Goal: Task Accomplishment & Management: Complete application form

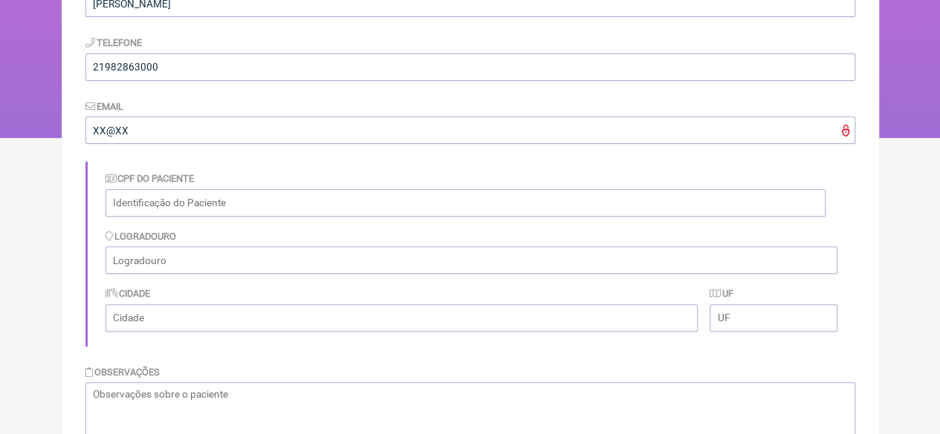
scroll to position [12, 0]
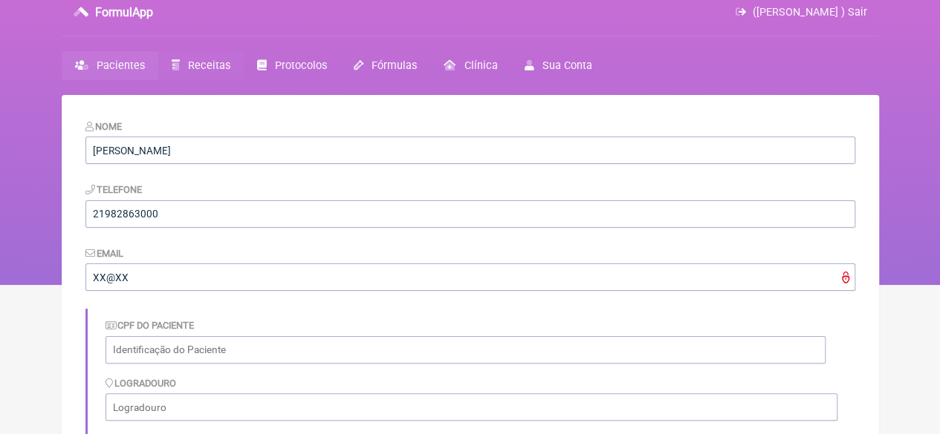
click at [188, 65] on span "Receitas" at bounding box center [209, 65] width 42 height 13
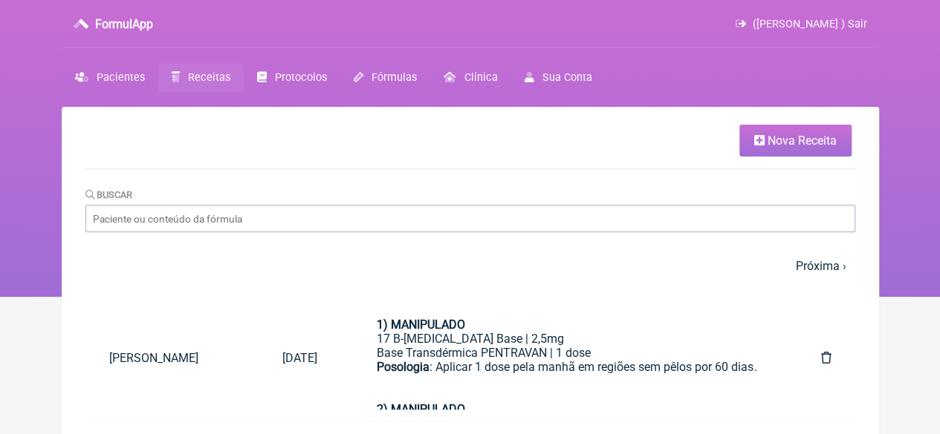
click at [781, 140] on span "Nova Receita" at bounding box center [801, 141] width 69 height 14
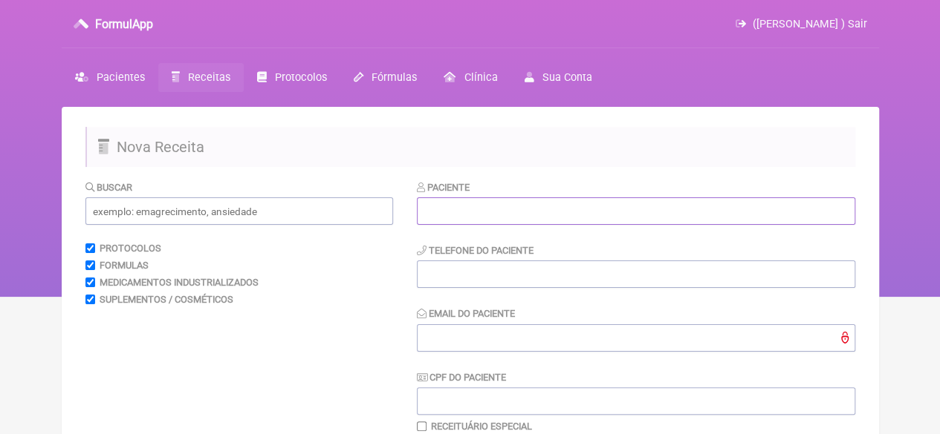
click at [504, 209] on input "text" at bounding box center [636, 211] width 438 height 27
paste input "[PERSON_NAME]"
type input "[PERSON_NAME]"
click at [432, 281] on input "tel" at bounding box center [636, 274] width 438 height 27
type input "21"
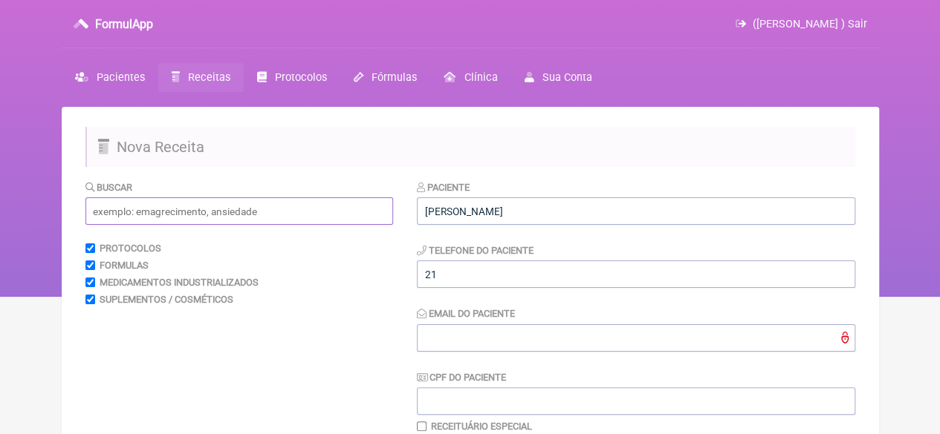
drag, startPoint x: 202, startPoint y: 218, endPoint x: 194, endPoint y: 218, distance: 8.2
click at [198, 218] on input "text" at bounding box center [238, 211] width 307 height 27
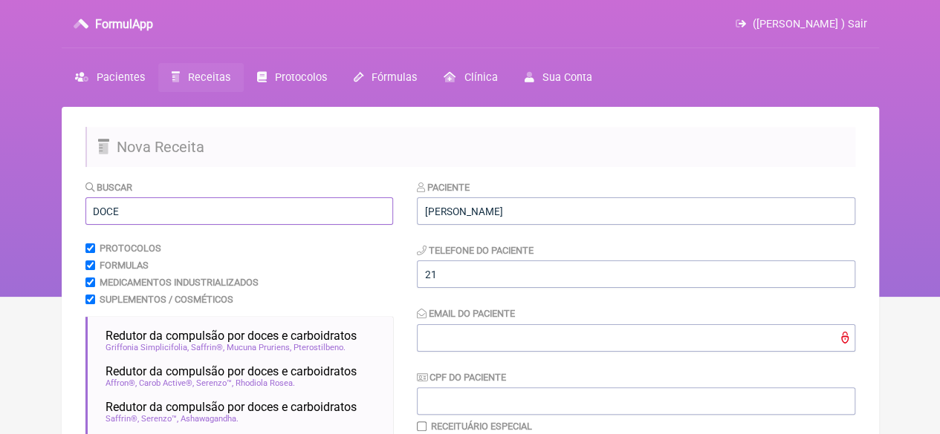
scroll to position [74, 0]
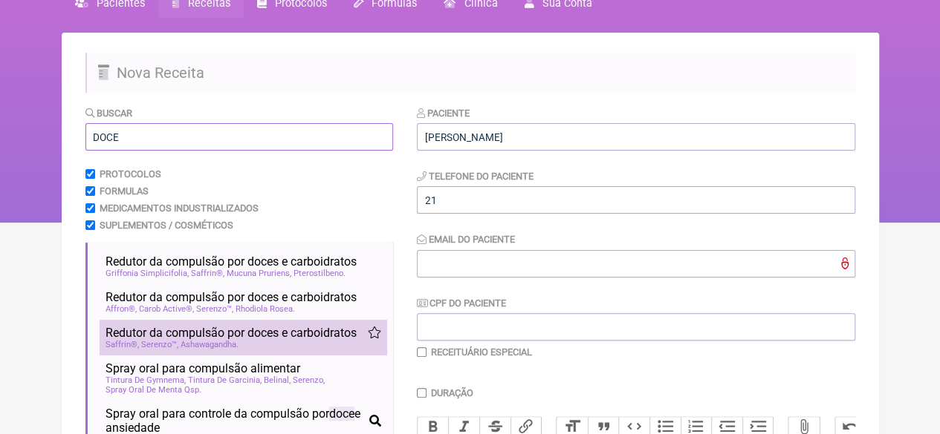
type input "DOCE"
click at [251, 340] on span "Redutor da compulsão por doces e carboidratos" at bounding box center [230, 333] width 251 height 14
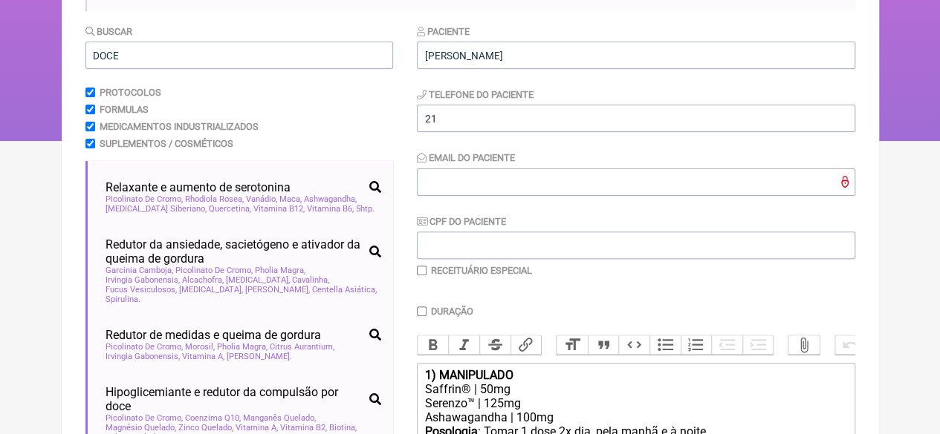
scroll to position [642, 0]
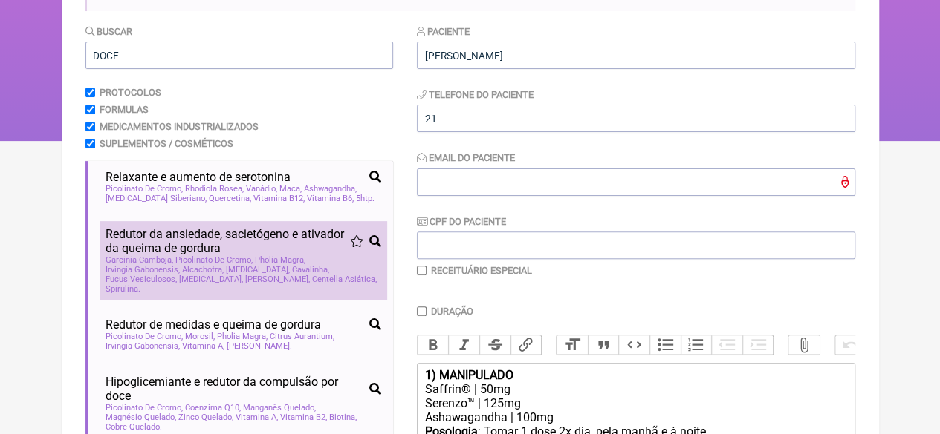
click at [232, 255] on span "Redutor da ansiedade, sacietógeno e ativador da queima de gordura" at bounding box center [227, 241] width 244 height 28
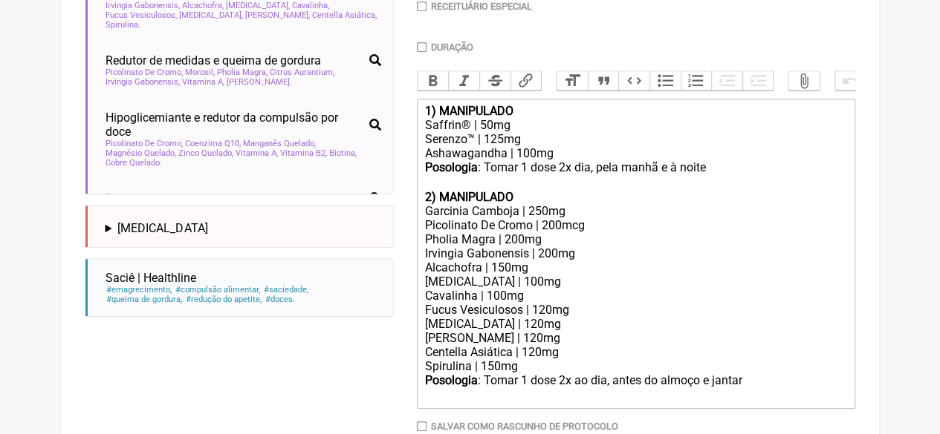
type trix-editor "<div><strong>1) MANIPULADO</strong></div><div>Saffrin® | 50mg</div><div>Serenzo…"
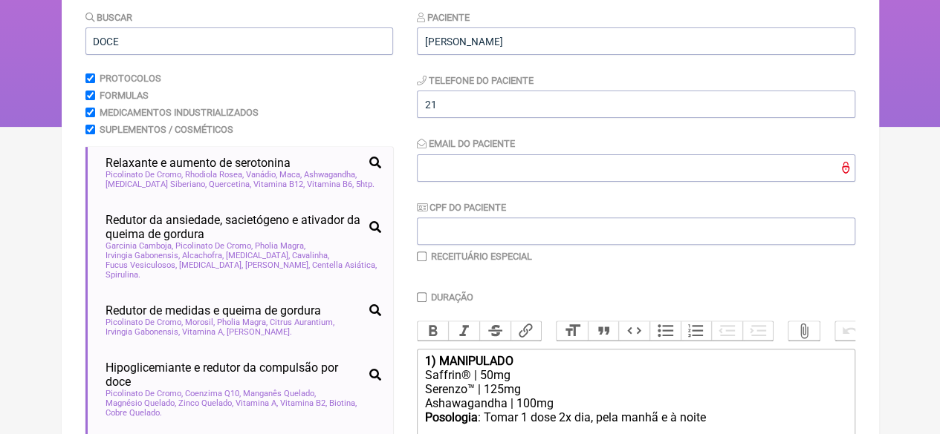
scroll to position [81, 0]
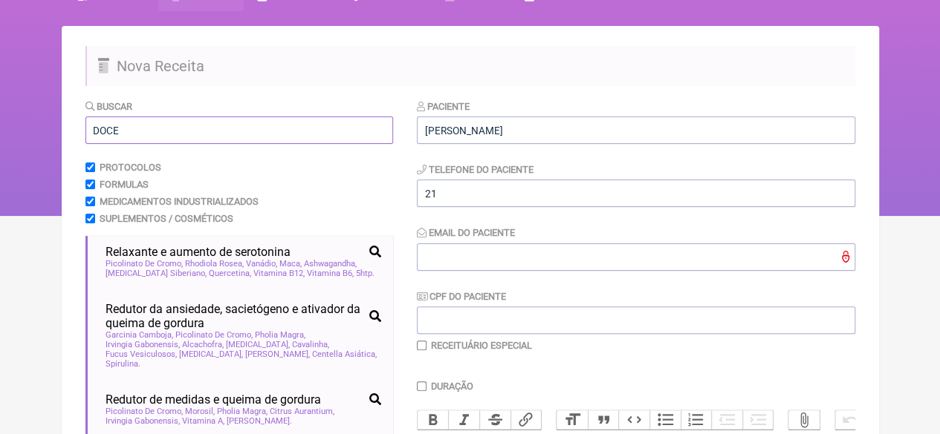
drag, startPoint x: 138, startPoint y: 135, endPoint x: 62, endPoint y: 135, distance: 75.8
click at [64, 135] on main "Nova Receita Buscar DOCE Protocolos Formulas Medicamentos Industrializados Supl…" at bounding box center [470, 439] width 817 height 827
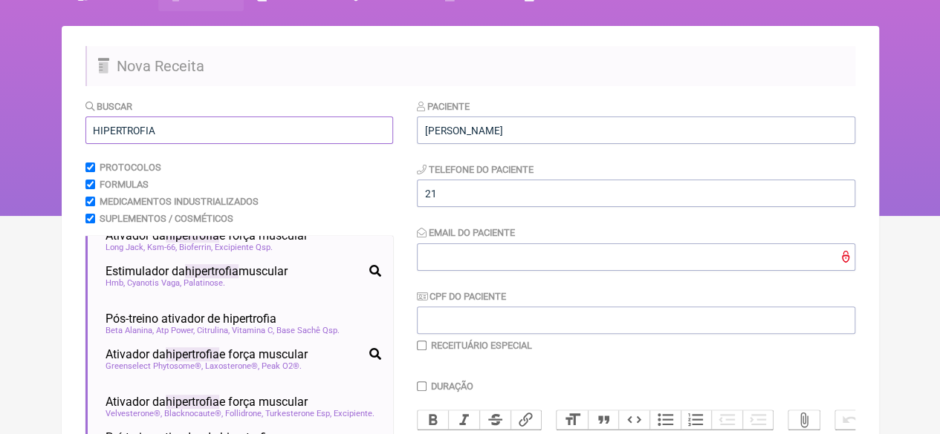
scroll to position [0, 0]
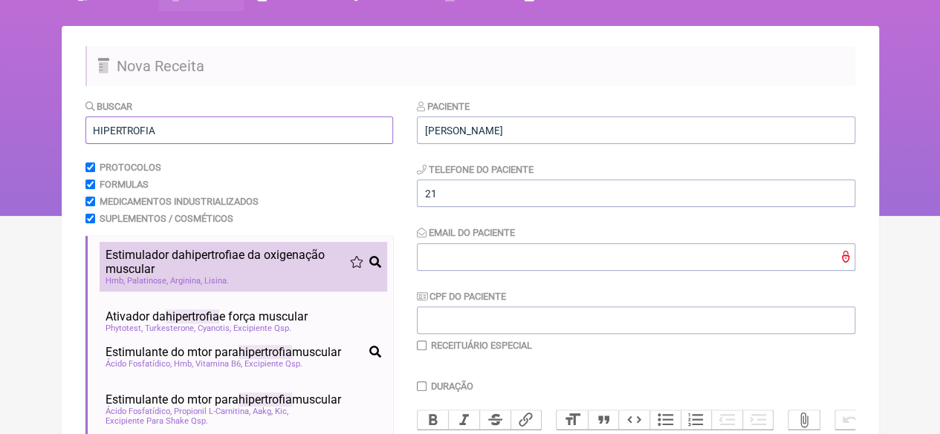
type input "HIPERTROFIA"
click at [243, 274] on span "Estimulador da hipertrofia e da oxigenação muscular" at bounding box center [227, 262] width 244 height 28
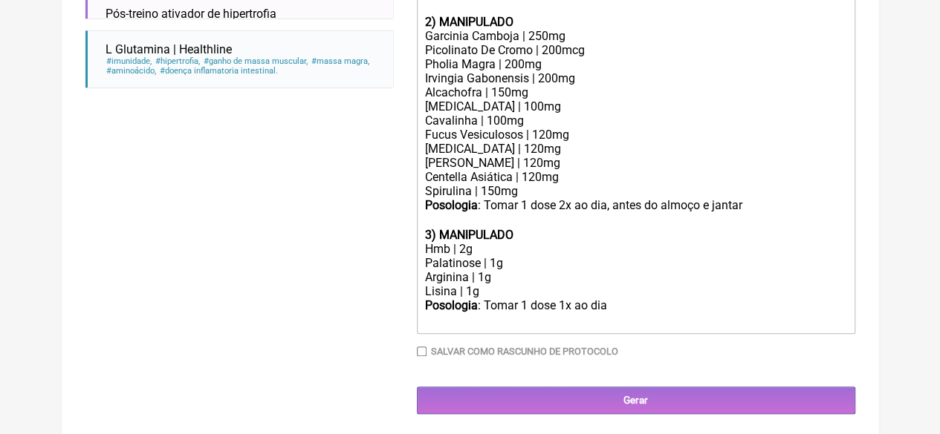
scroll to position [597, 0]
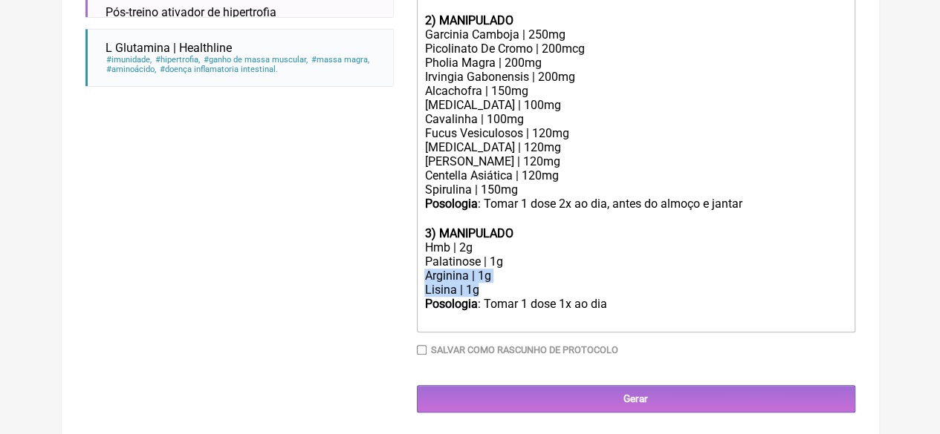
drag, startPoint x: 501, startPoint y: 311, endPoint x: 413, endPoint y: 296, distance: 88.9
click at [616, 319] on div "Posologia : Tomar 1 dose 1x ao dia ㅤ" at bounding box center [635, 312] width 422 height 30
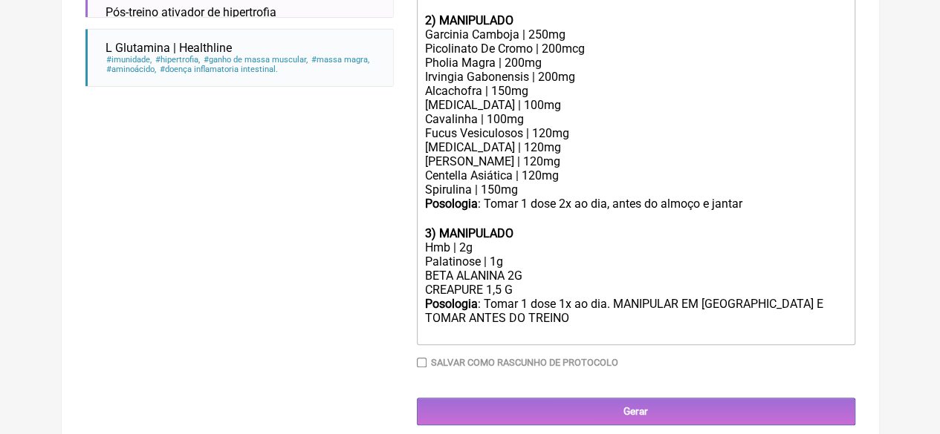
click at [523, 297] on div "BETA ALANINA 2G CREAPURE 1,5 G" at bounding box center [635, 283] width 422 height 28
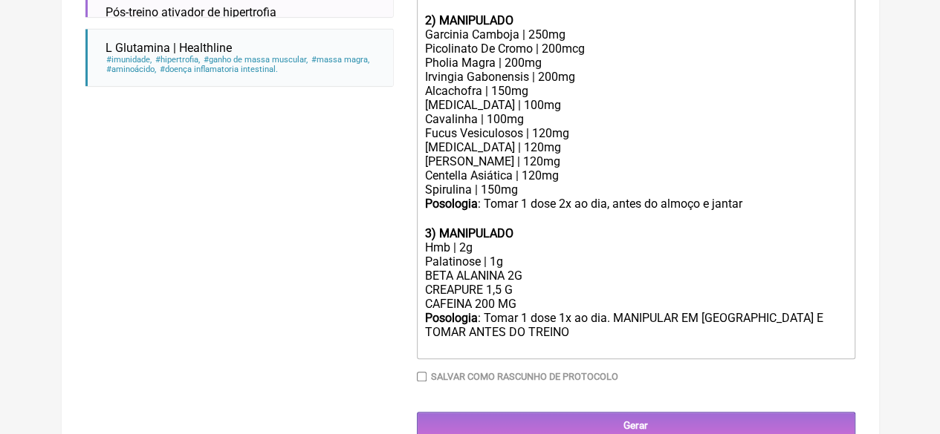
type trix-editor "<div><strong>1) MANIPULADO</strong></div><div>Saffrin® | 50mg</div><div>Serenzo…"
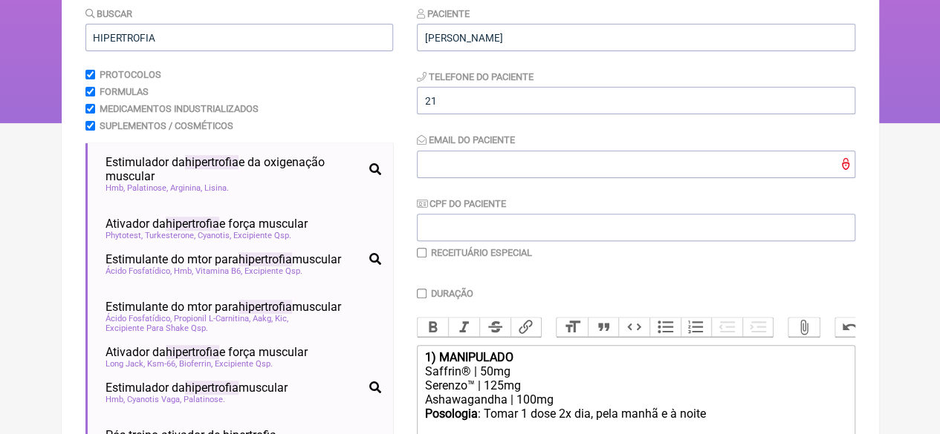
scroll to position [152, 0]
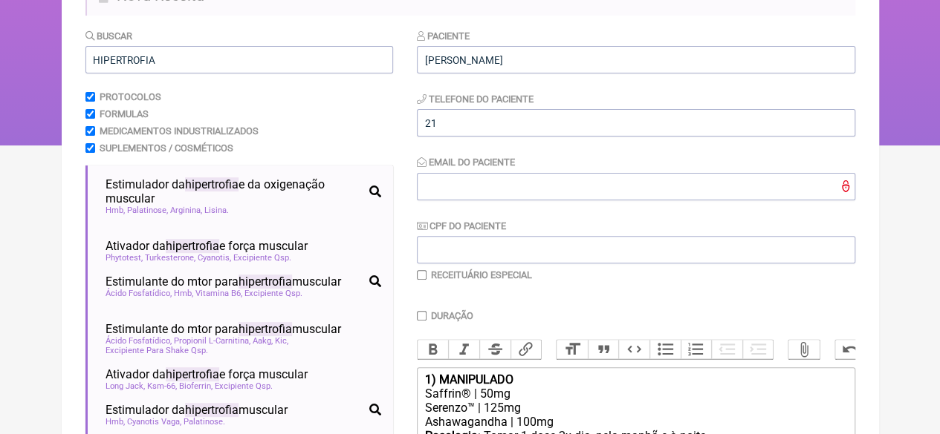
click at [423, 317] on input "Duração" at bounding box center [422, 316] width 10 height 10
checkbox input "true"
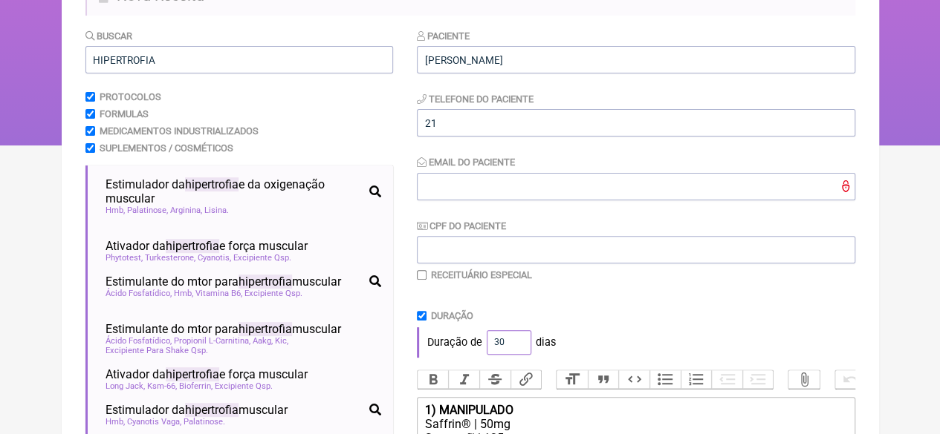
drag, startPoint x: 507, startPoint y: 341, endPoint x: 481, endPoint y: 345, distance: 25.6
click at [481, 345] on div "Duração de 30 dias" at bounding box center [636, 343] width 438 height 30
type input "60"
click at [571, 320] on div "Duração" at bounding box center [636, 315] width 438 height 11
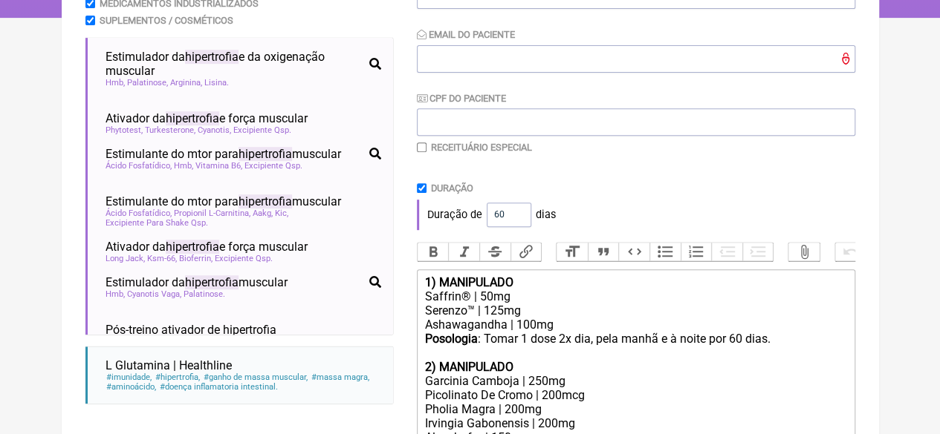
scroll to position [671, 0]
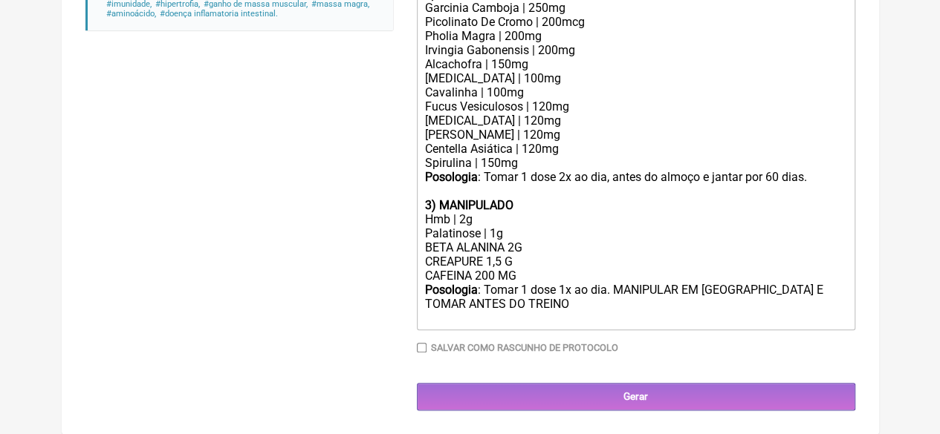
click at [655, 397] on input "Gerar" at bounding box center [636, 396] width 438 height 27
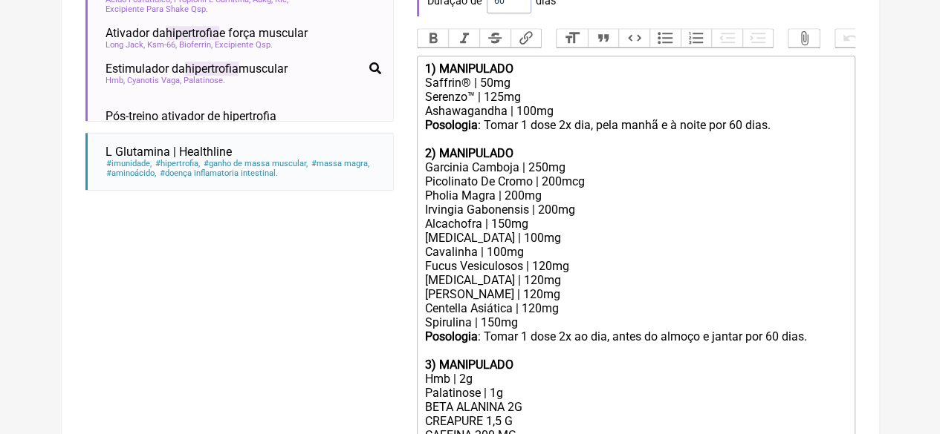
scroll to position [672, 0]
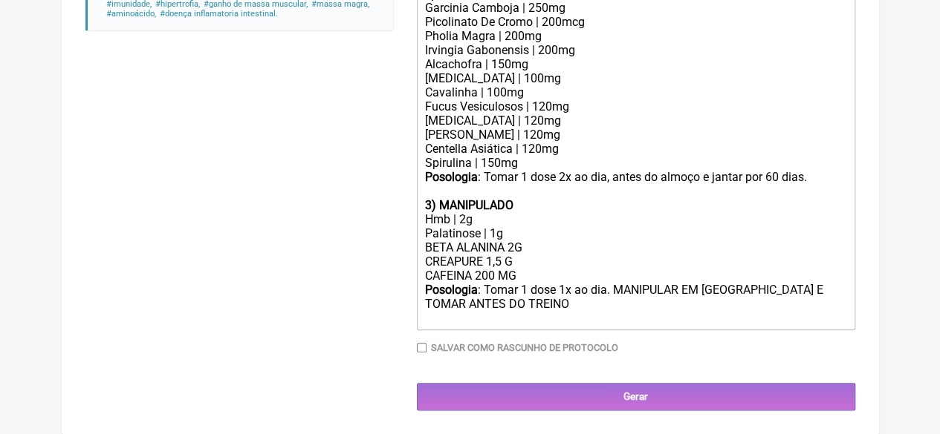
type input "X@X"
click at [501, 307] on div "Posologia : Tomar 1 dose 1x ao dia. MANIPULAR EM SACHE E TOMAR ANTES DO TREINO" at bounding box center [635, 304] width 422 height 42
type trix-editor "<div><strong>1) MANIPULADO</strong></div><div>Saffrin® | 50mg</div><div>Serenzo…"
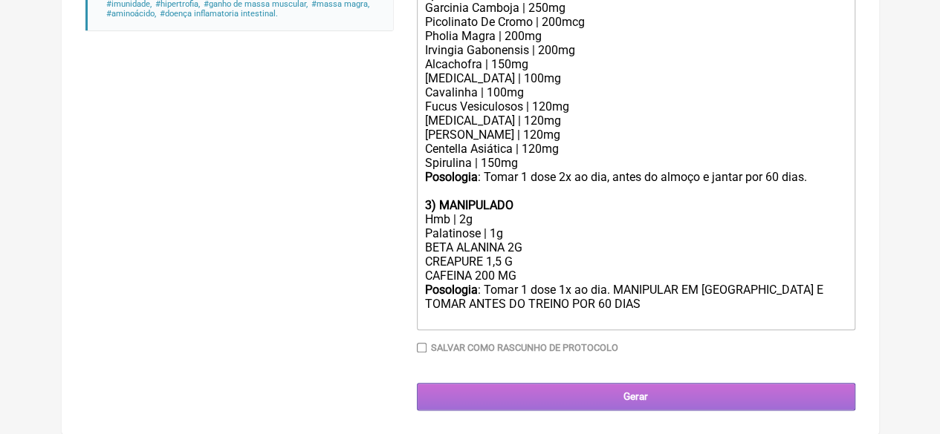
click at [643, 406] on input "Gerar" at bounding box center [636, 396] width 438 height 27
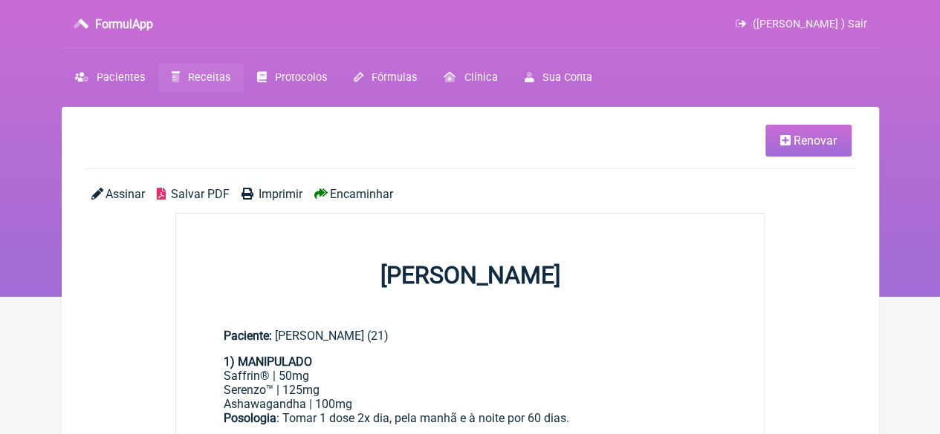
click at [270, 190] on span "Imprimir" at bounding box center [280, 194] width 44 height 14
click at [216, 74] on span "Receitas" at bounding box center [209, 77] width 42 height 13
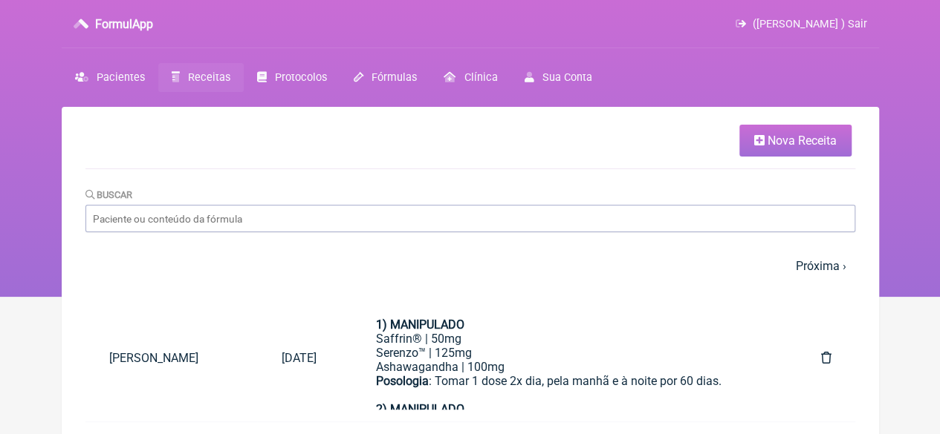
click at [807, 137] on span "Nova Receita" at bounding box center [801, 141] width 69 height 14
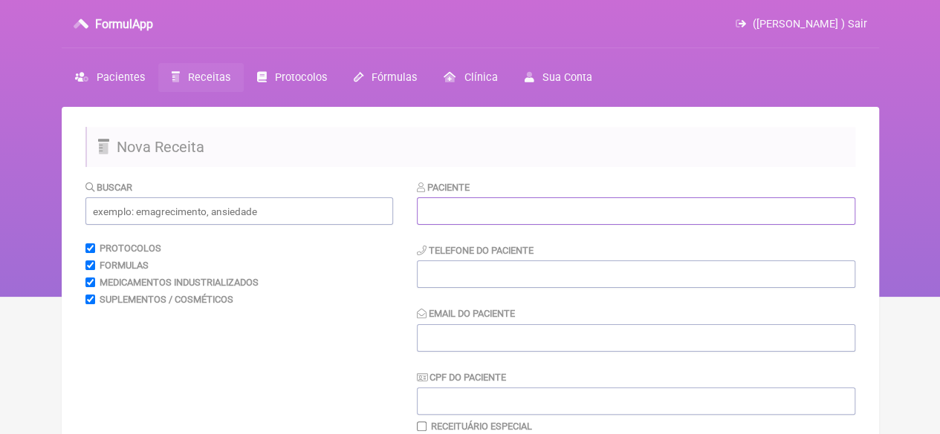
click at [472, 210] on input "text" at bounding box center [636, 211] width 438 height 27
paste input "ANA PAULA SILVA DUARTE"
type input "ANA PAULA SILVA DUARTE"
click at [450, 276] on input "tel" at bounding box center [636, 274] width 438 height 27
type input "21"
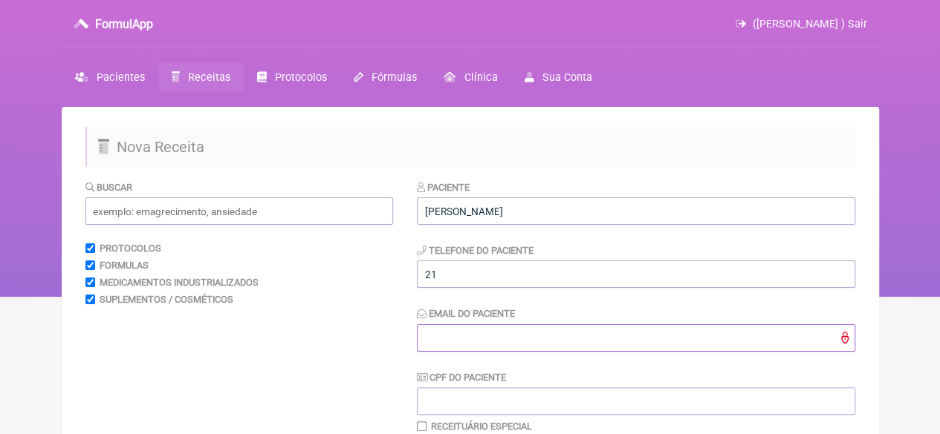
click at [464, 338] on input "Email do Paciente" at bounding box center [636, 338] width 438 height 27
type input "X@X"
click at [101, 216] on input "text" at bounding box center [238, 211] width 307 height 27
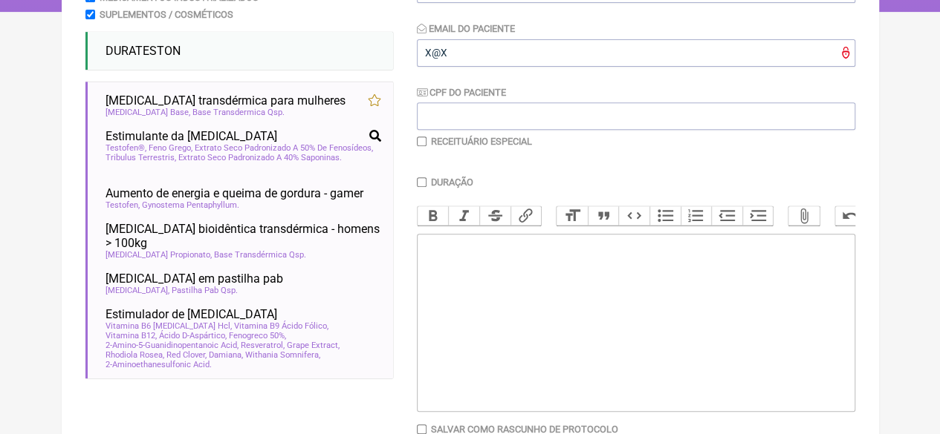
scroll to position [223, 0]
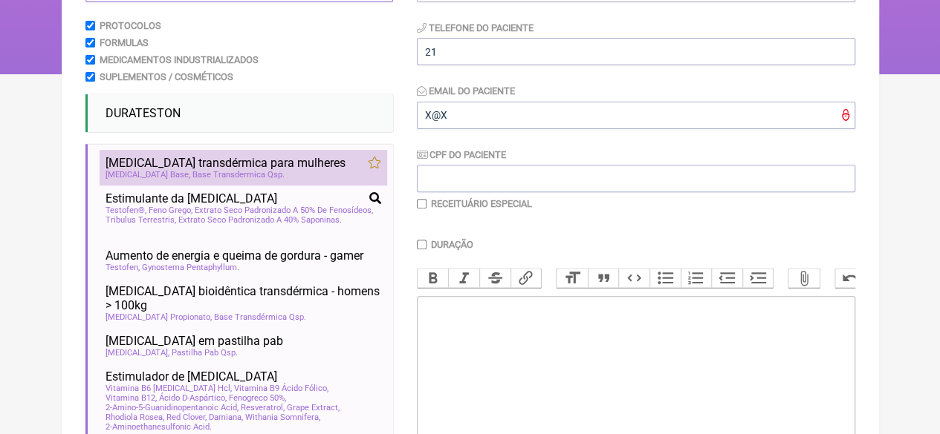
type input "TESTO"
click at [224, 169] on span "Testosterona transdérmica para mulheres" at bounding box center [225, 163] width 240 height 14
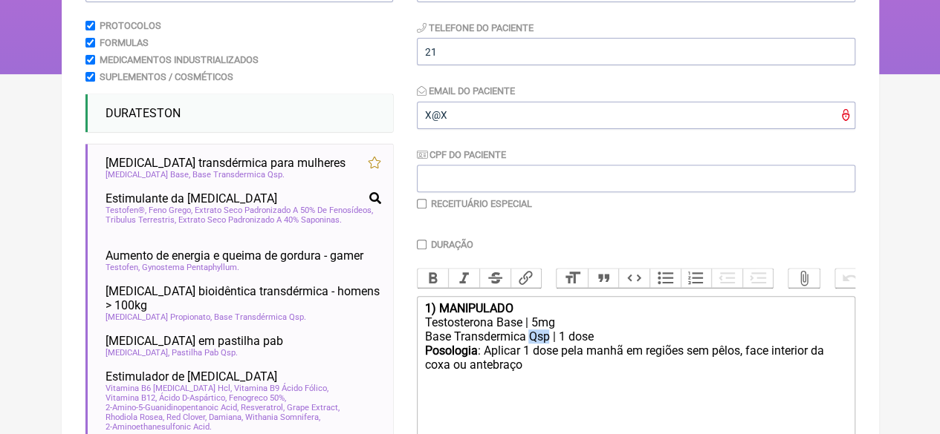
drag, startPoint x: 549, startPoint y: 350, endPoint x: 530, endPoint y: 350, distance: 19.3
click at [530, 344] on div "Base Transdermica Qsp | 1 dose" at bounding box center [635, 337] width 422 height 14
click at [598, 408] on trix-editor "1) MANIPULADO Testosterona Base | 5mg Base Transdermica Qsp | 1 dose Posologia …" at bounding box center [636, 385] width 438 height 178
click at [420, 204] on input "checkbox" at bounding box center [422, 204] width 10 height 10
checkbox input "true"
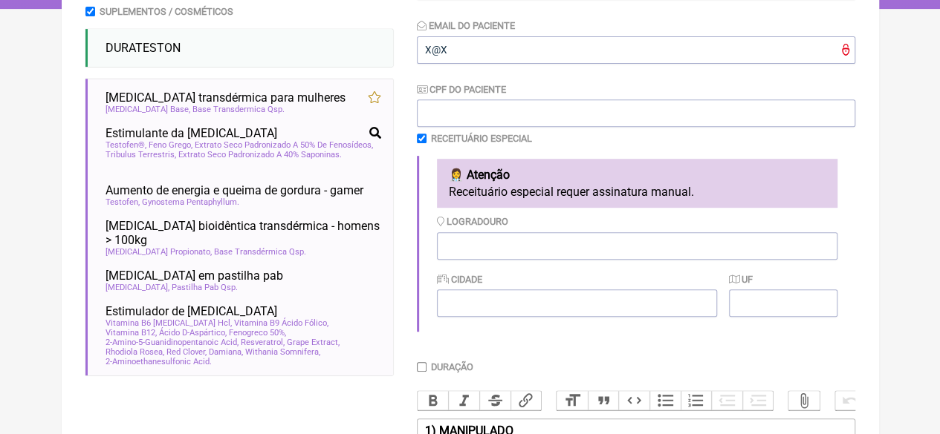
scroll to position [371, 0]
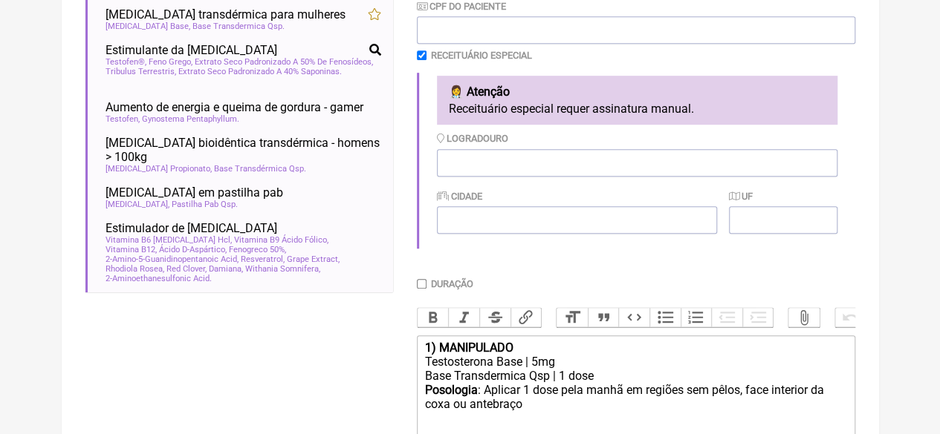
click at [422, 283] on input "Duração" at bounding box center [422, 284] width 10 height 10
checkbox input "true"
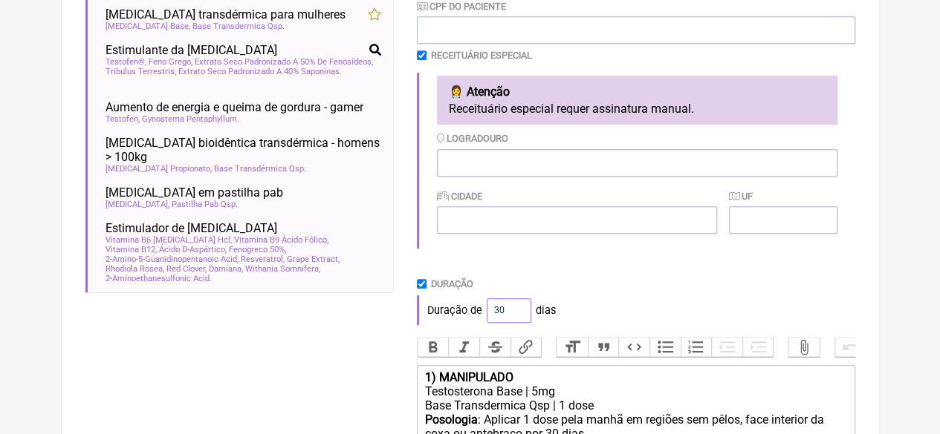
drag, startPoint x: 505, startPoint y: 307, endPoint x: 480, endPoint y: 311, distance: 25.5
click at [480, 311] on div "Duração de 30 dias" at bounding box center [636, 311] width 438 height 30
type input "60"
click at [593, 312] on div "Duração de 60 dias" at bounding box center [636, 311] width 438 height 30
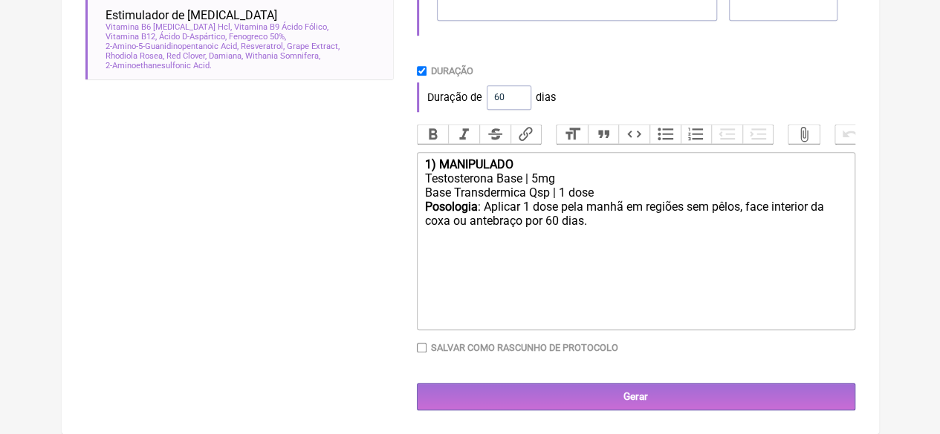
scroll to position [599, 0]
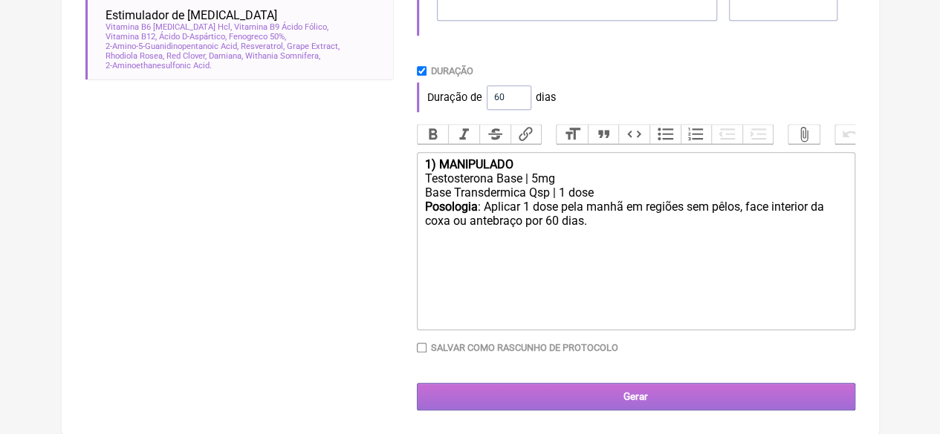
click at [600, 403] on input "Gerar" at bounding box center [636, 396] width 438 height 27
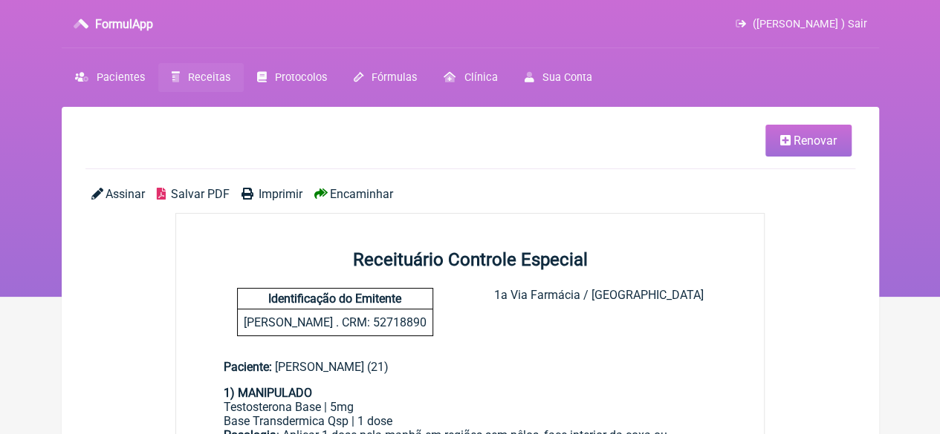
click at [284, 195] on span "Imprimir" at bounding box center [280, 194] width 44 height 14
click at [206, 78] on span "Receitas" at bounding box center [209, 77] width 42 height 13
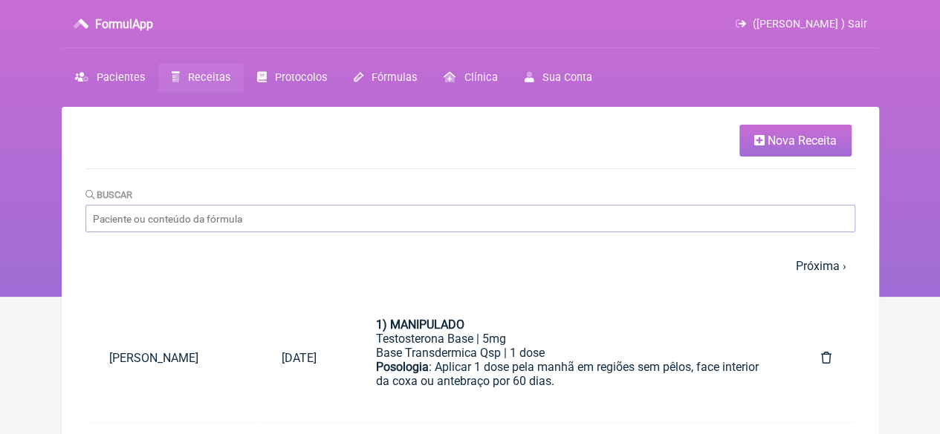
click at [768, 136] on span "Nova Receita" at bounding box center [801, 141] width 69 height 14
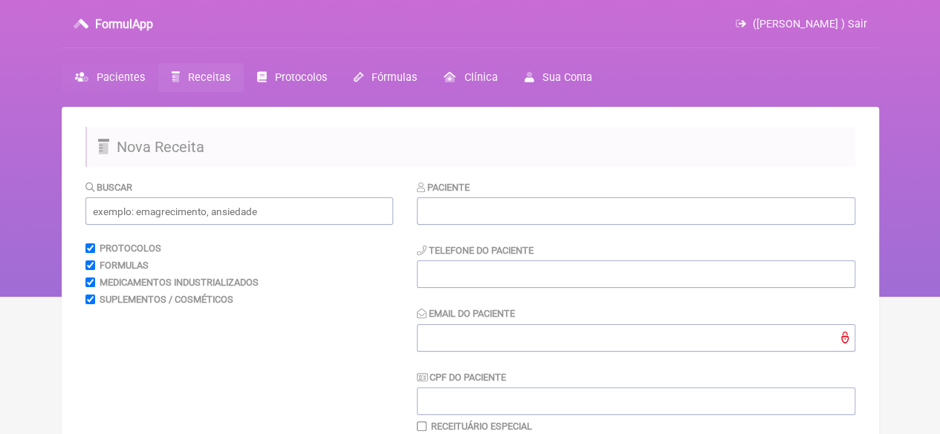
click at [123, 75] on span "Pacientes" at bounding box center [121, 77] width 48 height 13
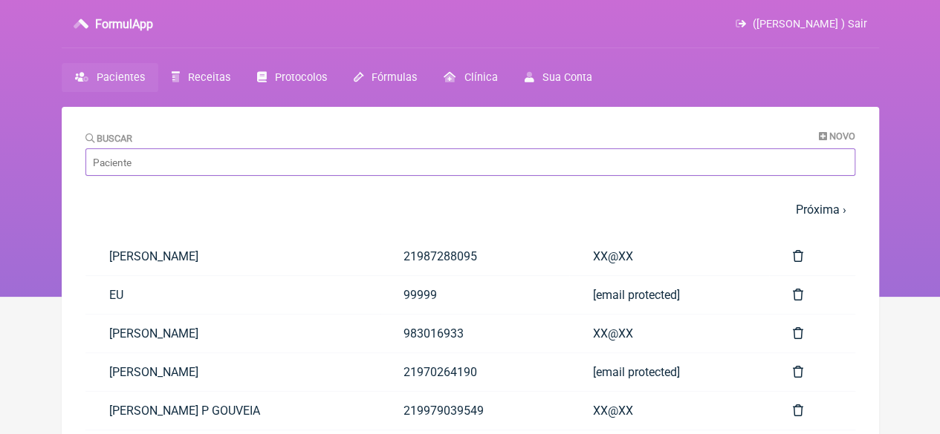
click at [183, 169] on input "Buscar" at bounding box center [469, 162] width 769 height 27
paste input "PATRICIA ALVES DOS SANTOS RODRIGUES"
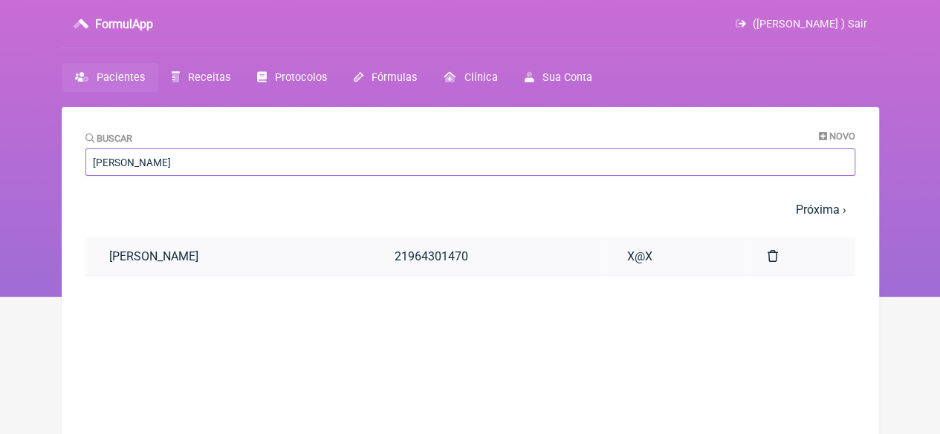
type input "PATRICIA ALVES DOS SANTOS RODRIGUES"
click at [371, 246] on link "PATRICIA ALVES DOS SANTOS RODRIGUES" at bounding box center [227, 257] width 285 height 38
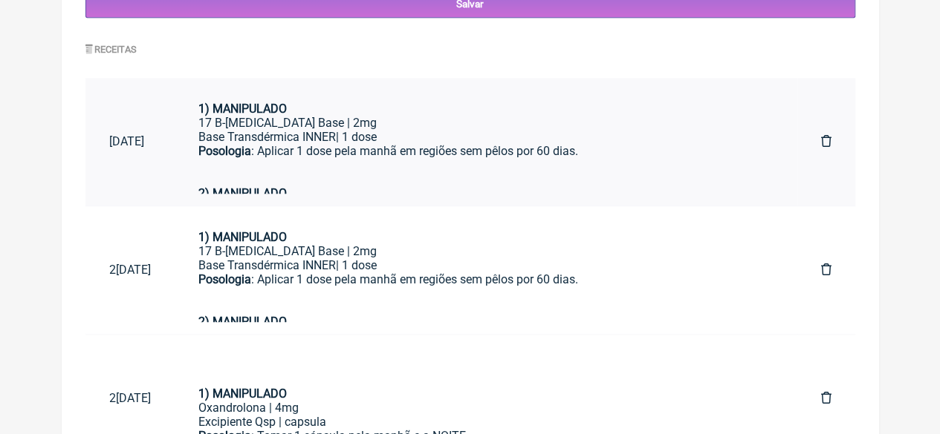
scroll to position [743, 0]
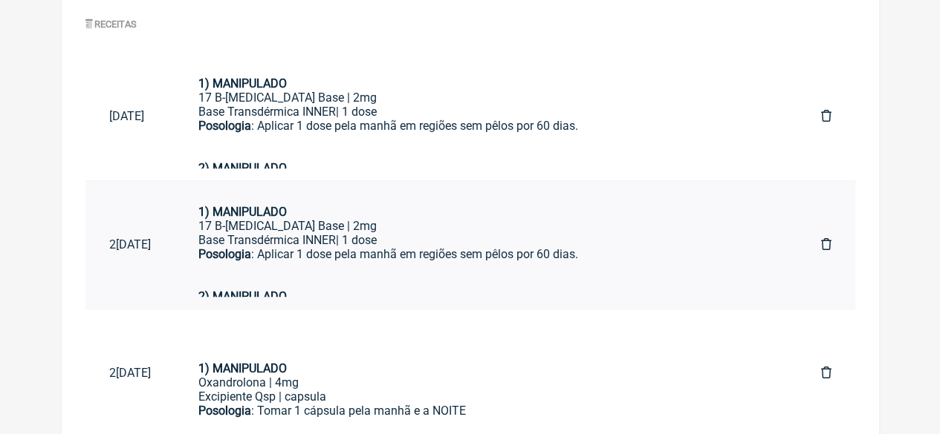
click at [377, 264] on div "Posologia : Aplicar 1 dose pela manhã em regiões sem pêlos por 60 dias." at bounding box center [485, 268] width 575 height 42
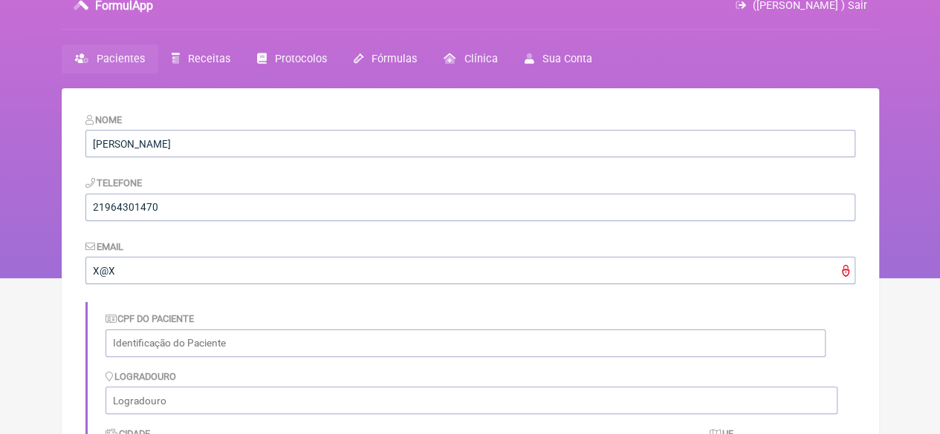
scroll to position [0, 0]
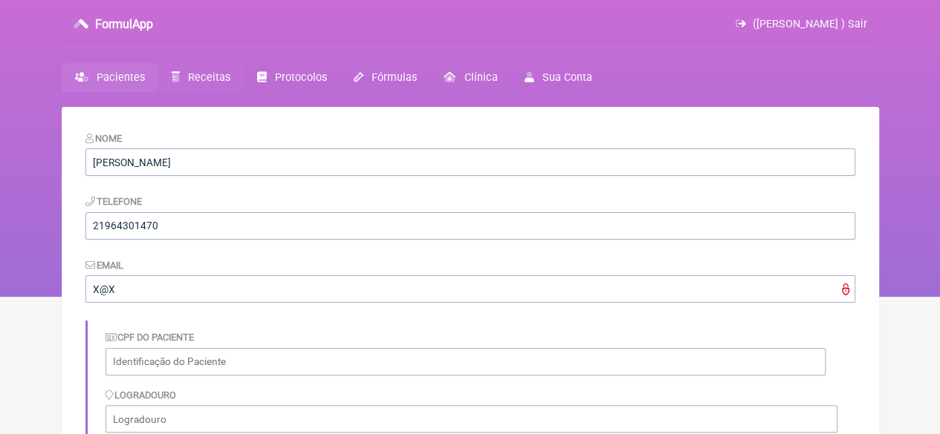
click at [214, 72] on span "Receitas" at bounding box center [209, 77] width 42 height 13
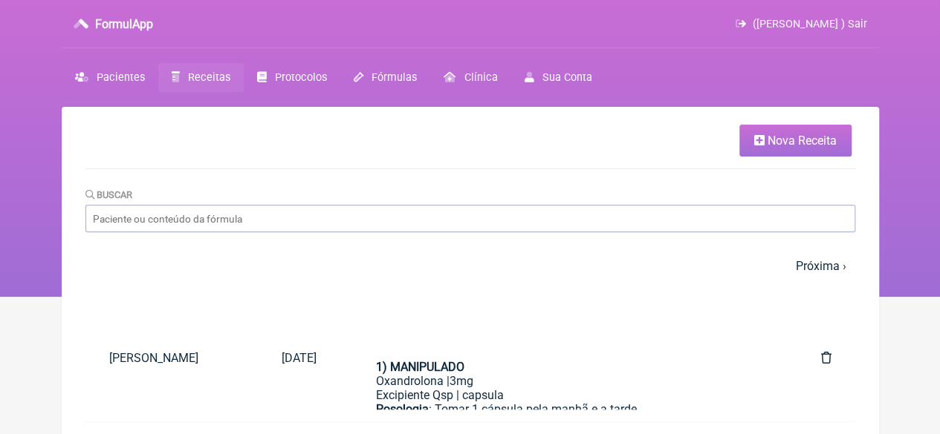
click at [816, 140] on span "Nova Receita" at bounding box center [801, 141] width 69 height 14
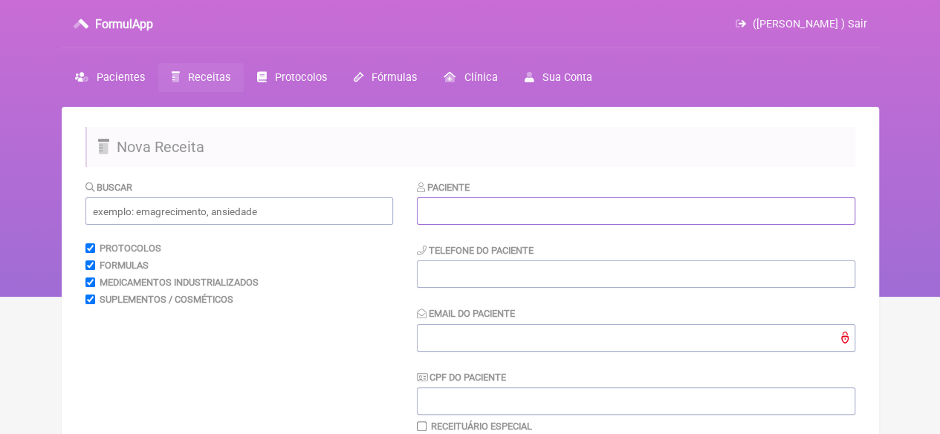
click at [468, 210] on input "text" at bounding box center [636, 211] width 438 height 27
paste input "MARIA PAULA FONTENELLE RIBEIRO DE OLIVEIRA"
type input "MARIA PAULA FONTENELLE RIBEIRO DE OLIVEIRA"
click at [446, 273] on input "tel" at bounding box center [636, 274] width 438 height 27
type input "21996743350"
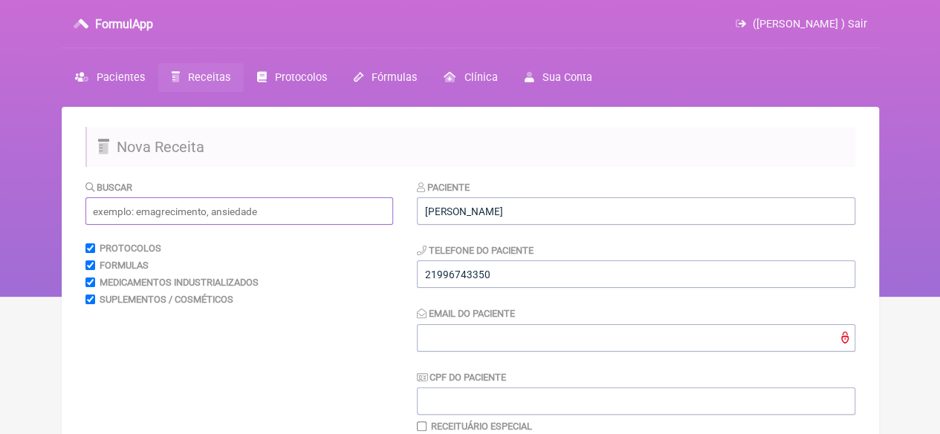
click at [185, 219] on input "text" at bounding box center [238, 211] width 307 height 27
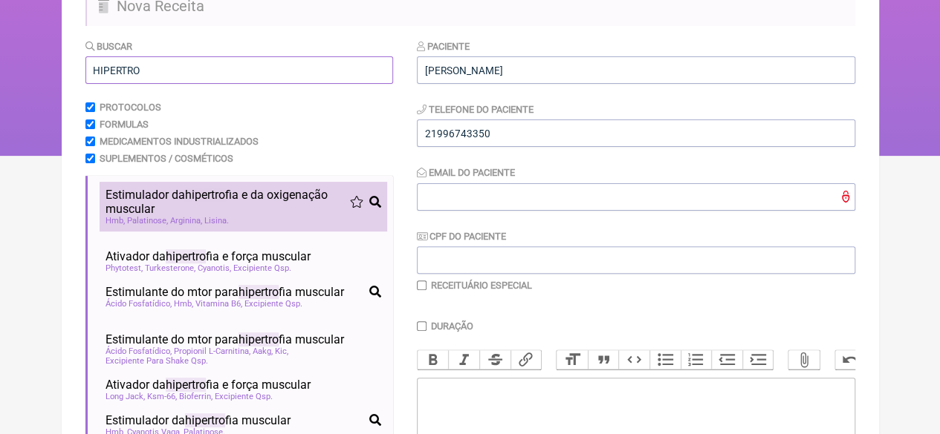
scroll to position [149, 0]
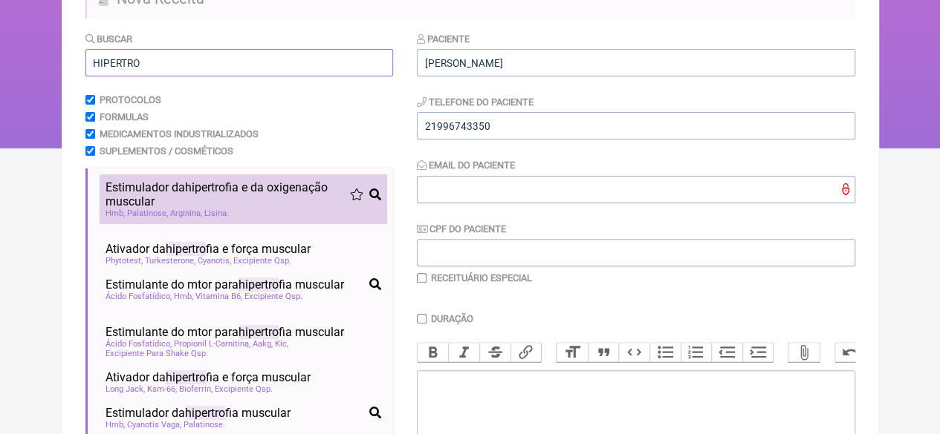
type input "HIPERTRO"
click at [206, 216] on span "Lisina" at bounding box center [216, 214] width 25 height 10
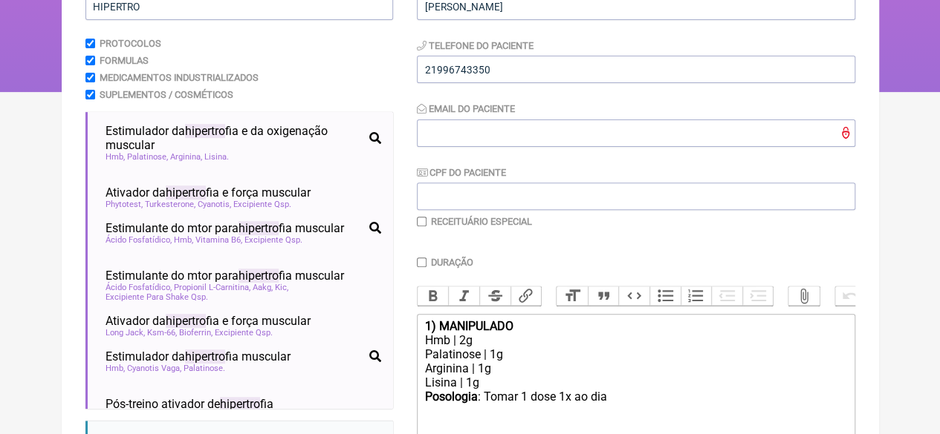
scroll to position [379, 0]
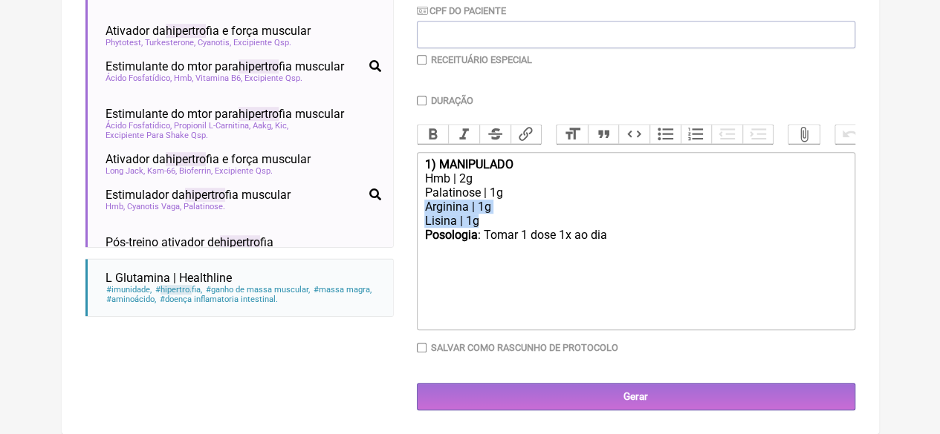
drag, startPoint x: 489, startPoint y: 215, endPoint x: 411, endPoint y: 212, distance: 78.8
click at [411, 209] on form "Buscar HIPERTRO Protocolos Formulas Medicamentos Industrializados Suplementos /…" at bounding box center [469, 112] width 769 height 599
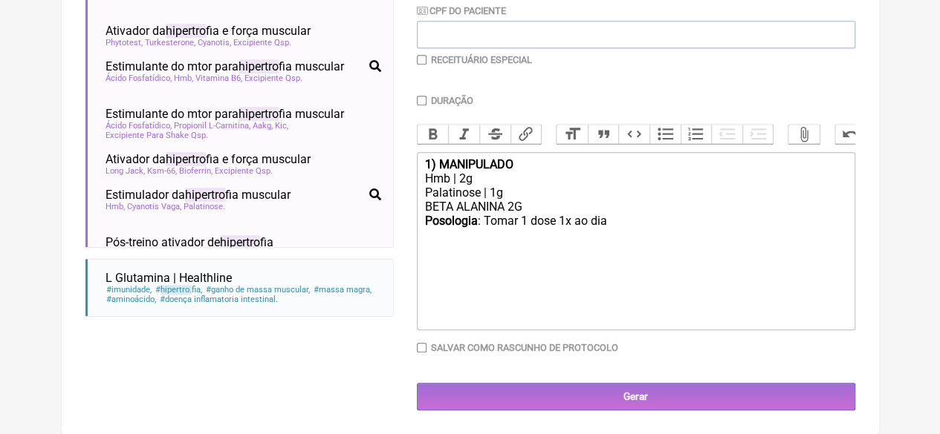
drag, startPoint x: 608, startPoint y: 219, endPoint x: 619, endPoint y: 227, distance: 14.0
click at [608, 219] on div "Posologia : Tomar 1 dose 1x ao dia ㅤ" at bounding box center [635, 229] width 422 height 30
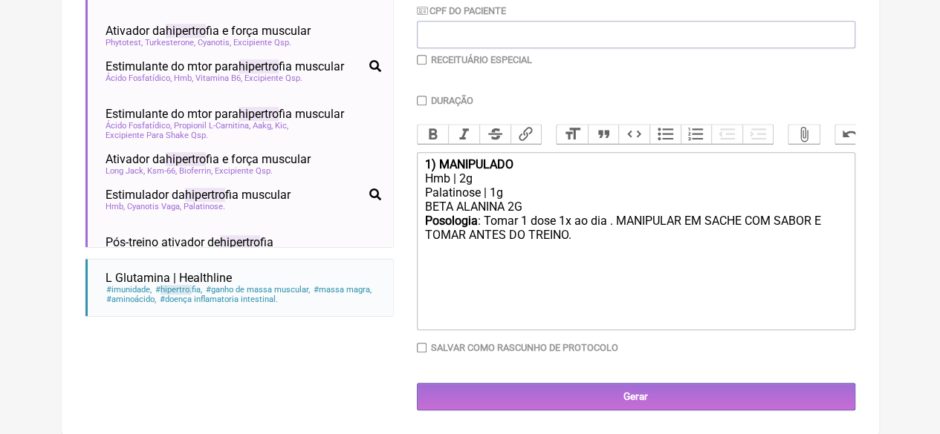
type trix-editor "<div><strong>1) MANIPULADO</strong></div><div>Hmb | 2g</div><div>Palatinose | 1…"
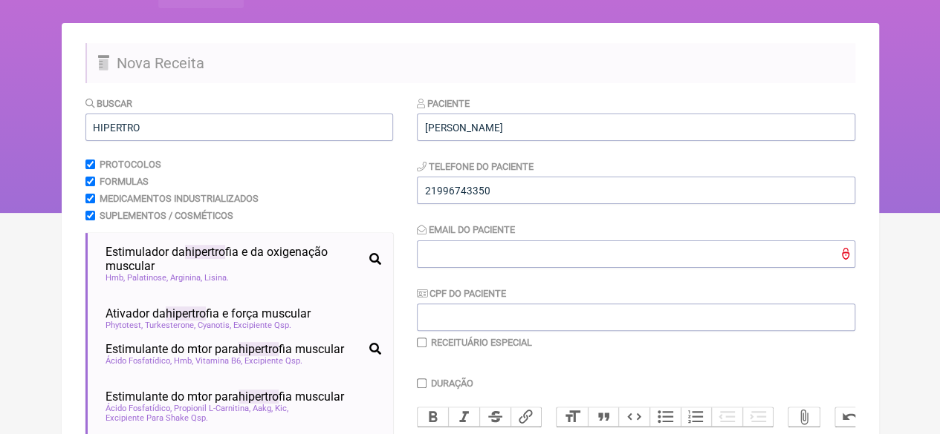
scroll to position [7, 0]
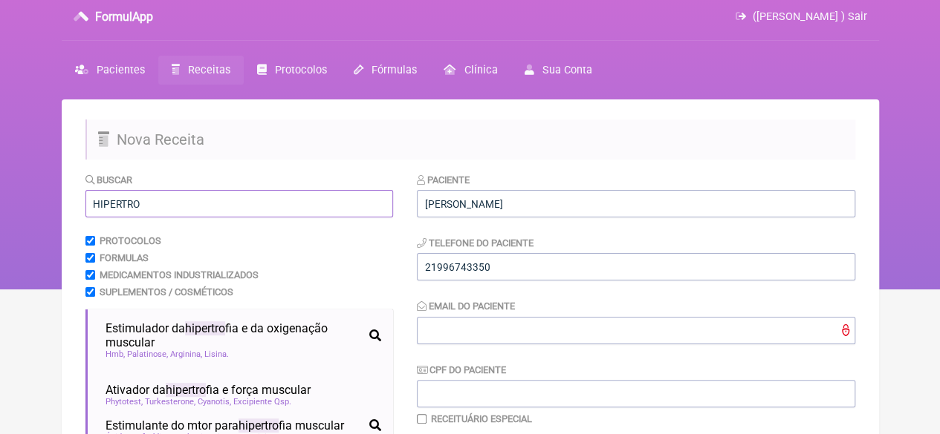
drag, startPoint x: 146, startPoint y: 207, endPoint x: 45, endPoint y: 213, distance: 101.2
click at [45, 213] on div "FormulApp (Flavio Caldas Caetano ) Sair Pacientes Receitas Protocolos Fórmulas …" at bounding box center [470, 141] width 940 height 297
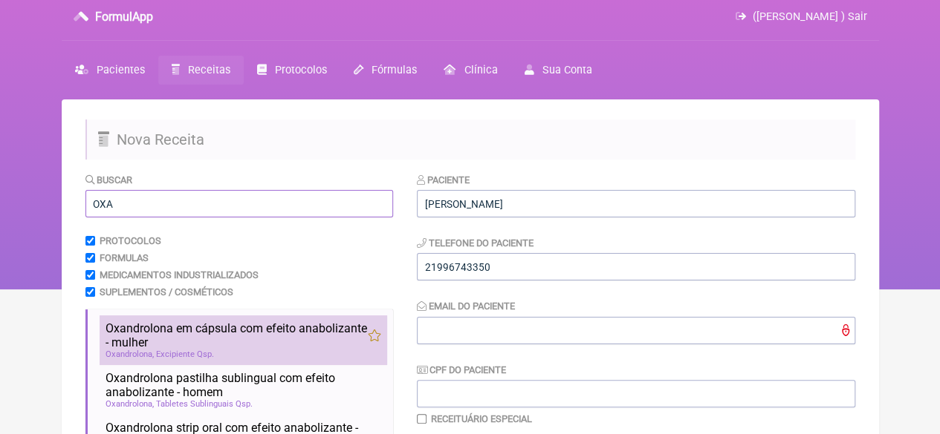
type input "OXA"
click at [197, 328] on span "Oxandrolona em cápsula com efeito anabolizante - mulher" at bounding box center [236, 336] width 262 height 28
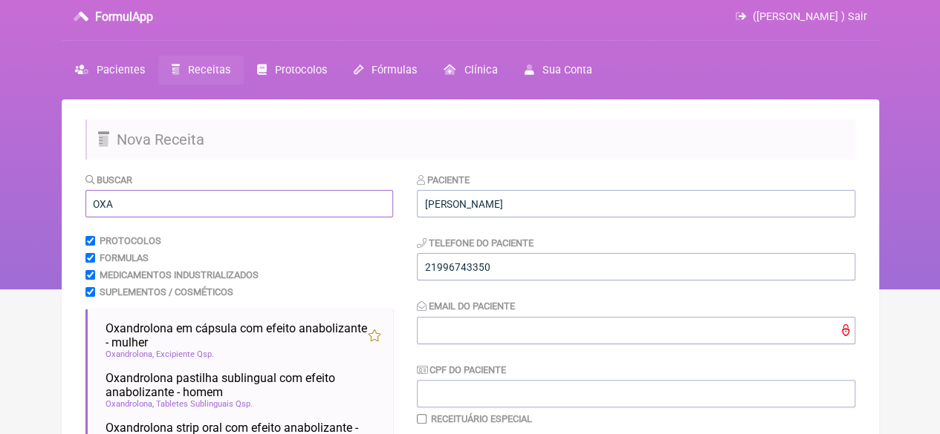
drag, startPoint x: 139, startPoint y: 203, endPoint x: 71, endPoint y: 205, distance: 68.4
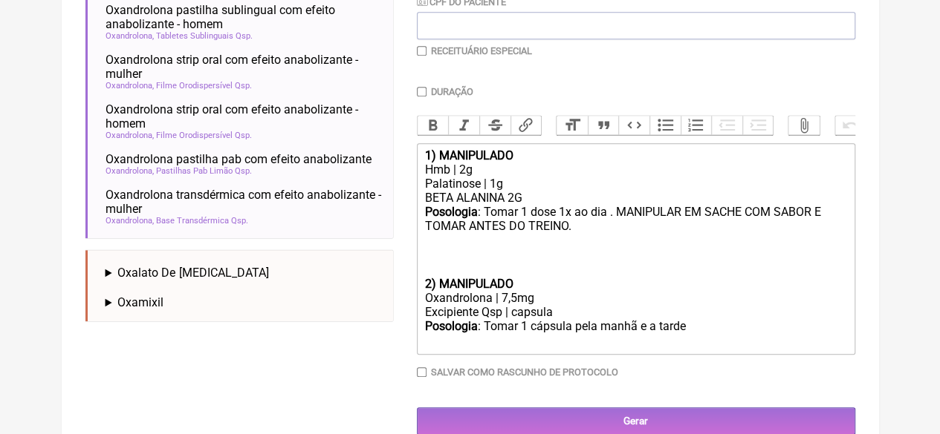
scroll to position [377, 0]
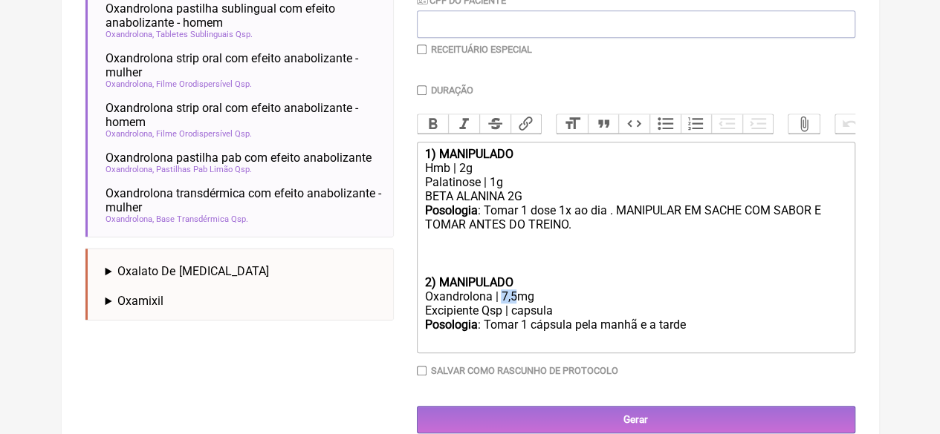
drag, startPoint x: 516, startPoint y: 311, endPoint x: 501, endPoint y: 308, distance: 15.9
click at [501, 304] on div "Oxandrolona | 7,5mg" at bounding box center [635, 297] width 422 height 14
click at [424, 290] on strong "2) MANIPULADO" at bounding box center [468, 283] width 88 height 14
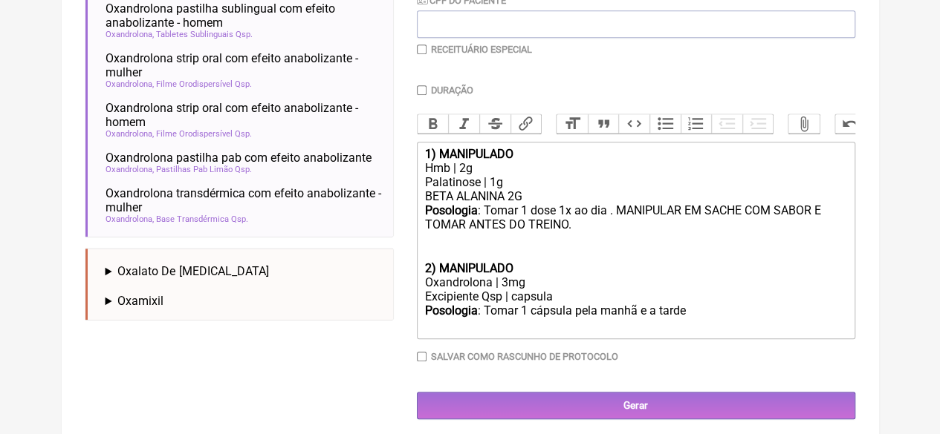
type trix-editor "<div><strong>1) MANIPULADO</strong></div><div>Hmb | 2g</div><div>Palatinose | 1…"
drag, startPoint x: 684, startPoint y: 328, endPoint x: 657, endPoint y: 328, distance: 27.5
click at [657, 328] on div "Posologia : Tomar 1 cápsula pela manhã e a tarde ㅤ" at bounding box center [635, 319] width 422 height 30
click at [694, 290] on div "Oxandrolona | 3mg" at bounding box center [635, 283] width 422 height 14
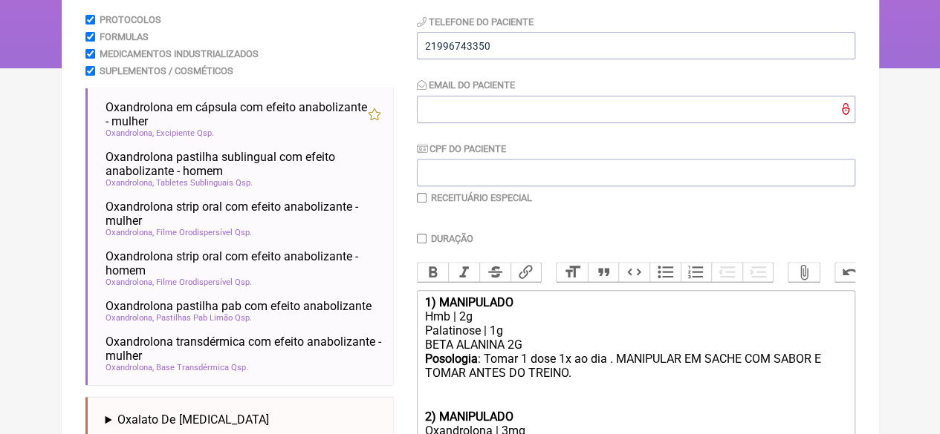
scroll to position [154, 0]
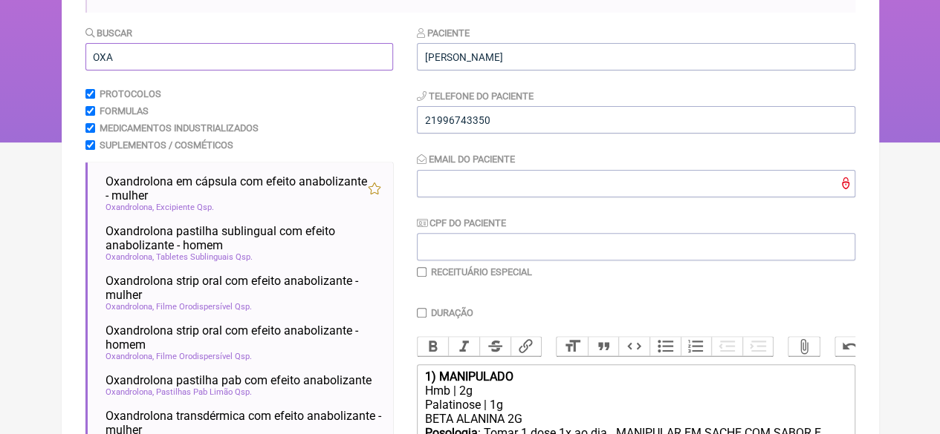
drag, startPoint x: 114, startPoint y: 56, endPoint x: 23, endPoint y: 69, distance: 92.3
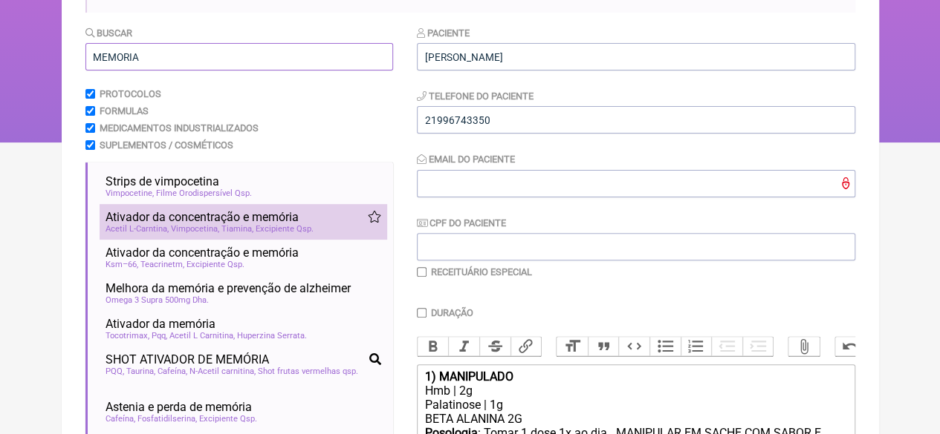
type input "MEMORIA"
drag, startPoint x: 147, startPoint y: 226, endPoint x: 165, endPoint y: 227, distance: 17.8
click at [147, 226] on span "Acetil L-Carntina" at bounding box center [136, 229] width 63 height 10
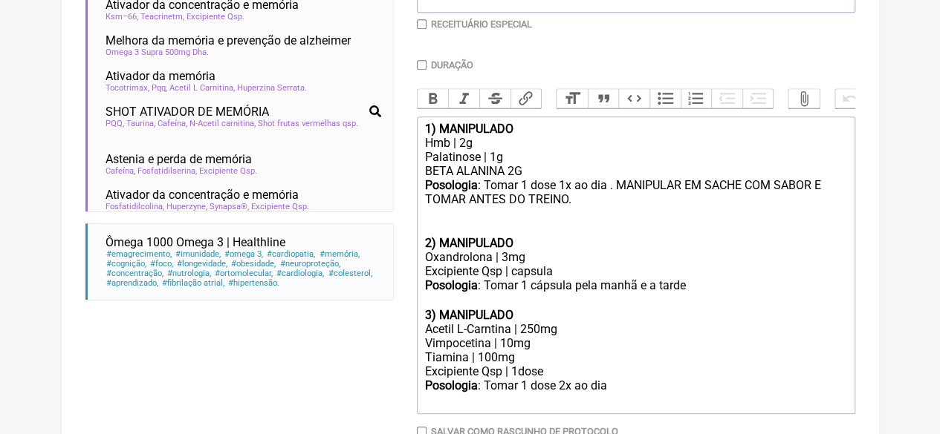
scroll to position [434, 0]
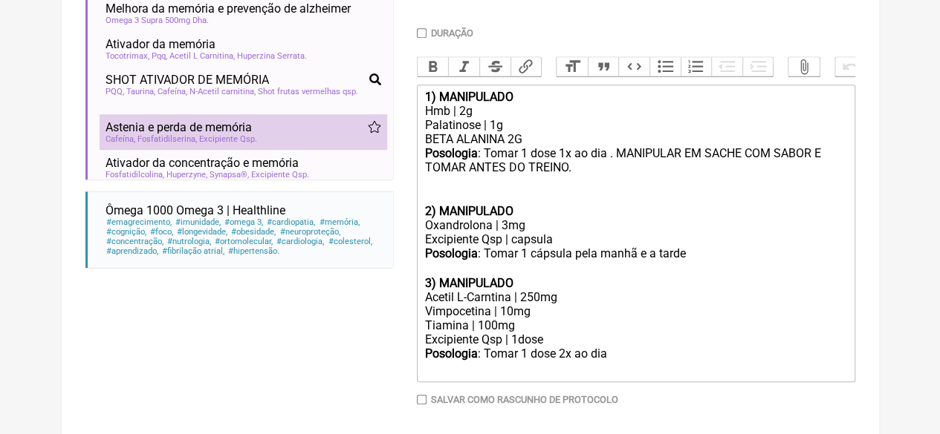
click at [192, 144] on span "Fosfatidilserina" at bounding box center [166, 139] width 59 height 10
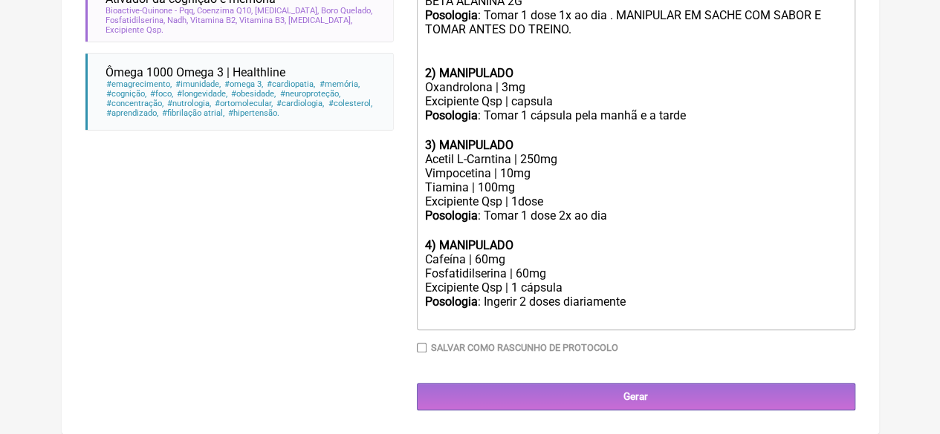
scroll to position [591, 0]
drag, startPoint x: 556, startPoint y: 274, endPoint x: 421, endPoint y: 261, distance: 135.1
click at [421, 261] on trix-editor "1) MANIPULADO Hmb | 2g Palatinose | 1g BETA ALANINA 2G Posologia : Tomar 1 dose…" at bounding box center [636, 139] width 438 height 384
copy trix-editor "Cafeína | 60mg Fosfatidilserina | 60mg"
click at [524, 186] on div "Tiamina | 100mg" at bounding box center [635, 187] width 422 height 14
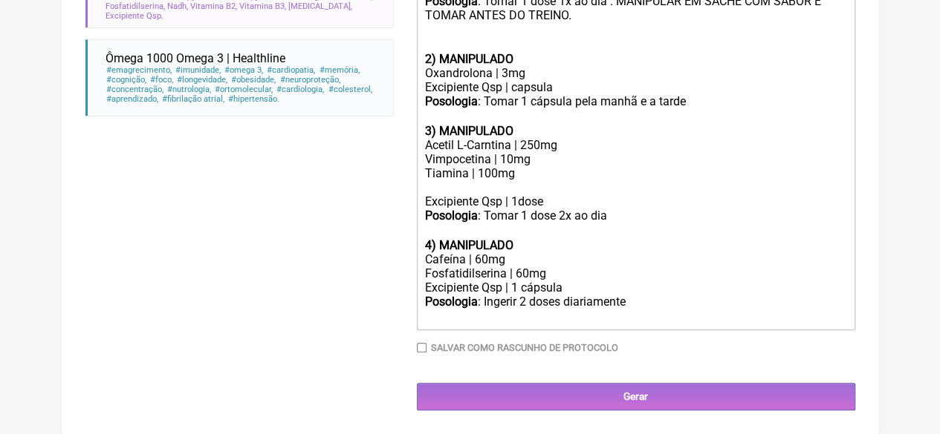
paste trix-editor "Cafeína | 60mg</div><div>Fosfatidilserina | 60mg"
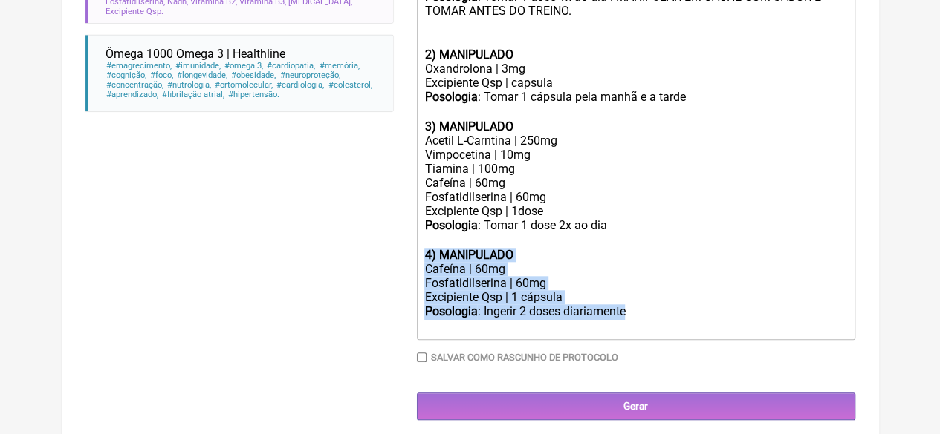
drag, startPoint x: 567, startPoint y: 330, endPoint x: 405, endPoint y: 270, distance: 172.5
click at [405, 270] on form "Buscar MEMORIA Protocolos Formulas Medicamentos Industrializados Suplementos / …" at bounding box center [469, 5] width 769 height 832
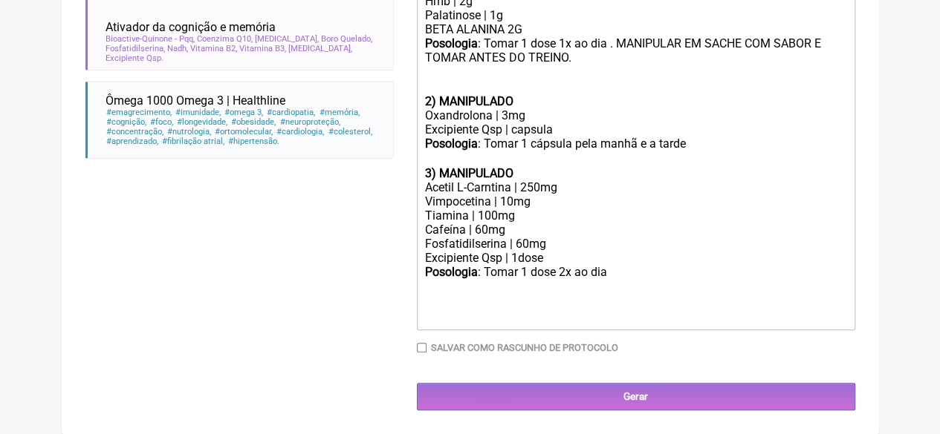
scroll to position [562, 0]
click at [608, 273] on div "Posologia : Tomar 1 dose 2x ao dia ㅤ" at bounding box center [635, 280] width 422 height 30
type trix-editor "<div><strong>1) MANIPULADO</strong></div><div>Hmb | 2g</div><div>Palatinose | 1…"
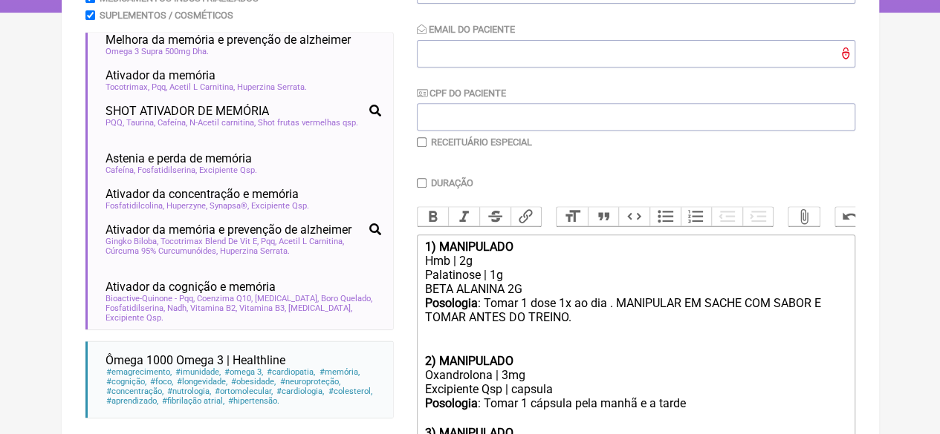
scroll to position [265, 0]
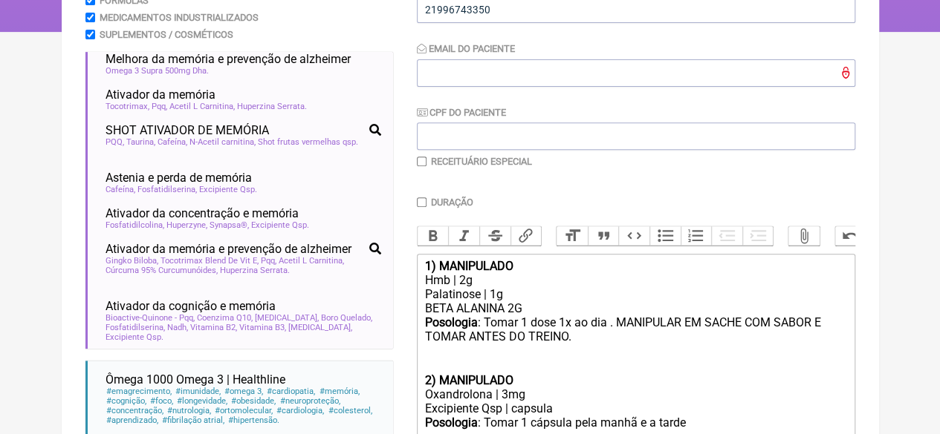
click at [417, 163] on input "checkbox" at bounding box center [422, 162] width 10 height 10
checkbox input "true"
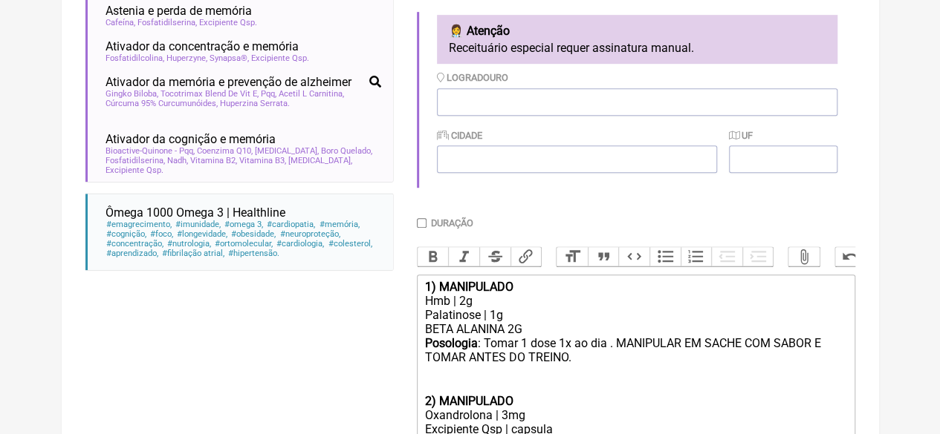
scroll to position [414, 0]
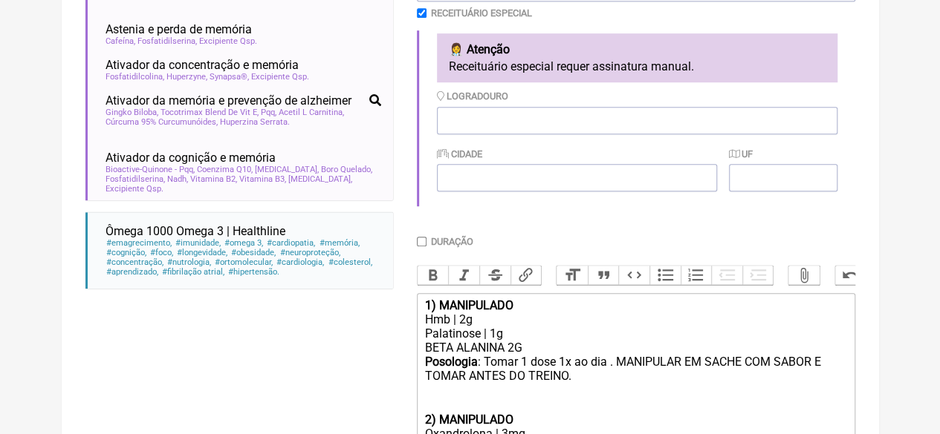
click at [419, 241] on input "Duração" at bounding box center [422, 242] width 10 height 10
checkbox input "true"
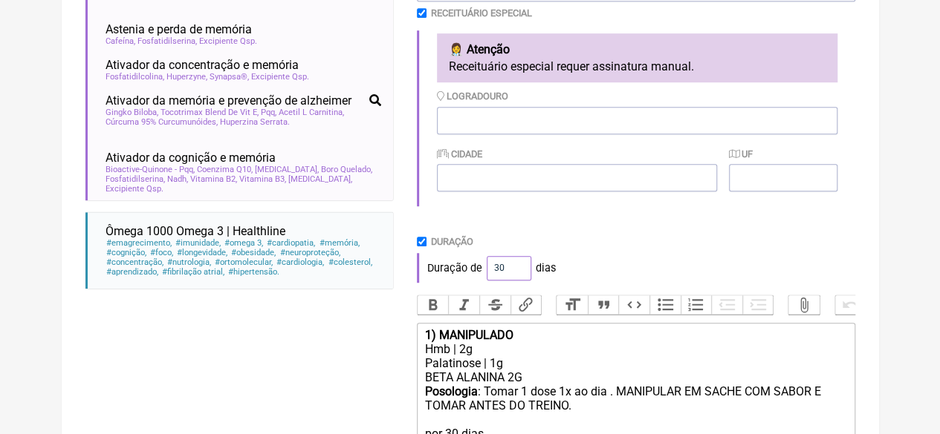
drag, startPoint x: 501, startPoint y: 270, endPoint x: 478, endPoint y: 270, distance: 23.0
click at [475, 271] on div "Duração de 30 dias" at bounding box center [636, 268] width 438 height 30
type input "60"
click at [577, 258] on div "Duração de 60 dias" at bounding box center [636, 268] width 438 height 30
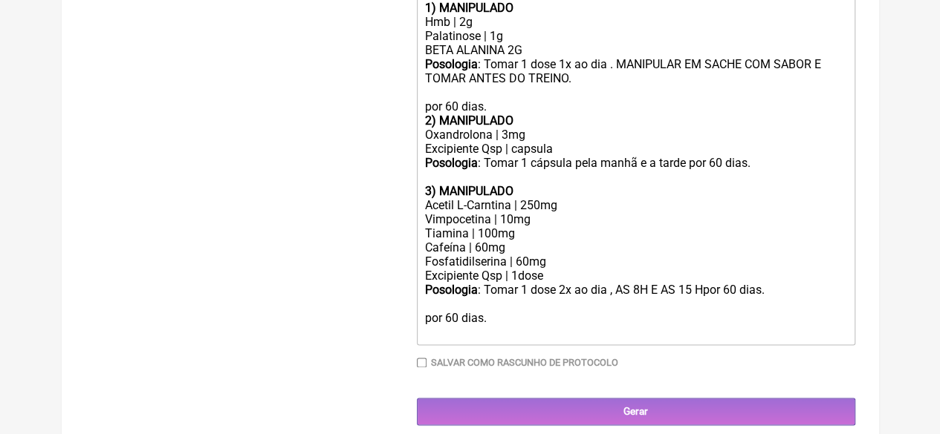
scroll to position [775, 0]
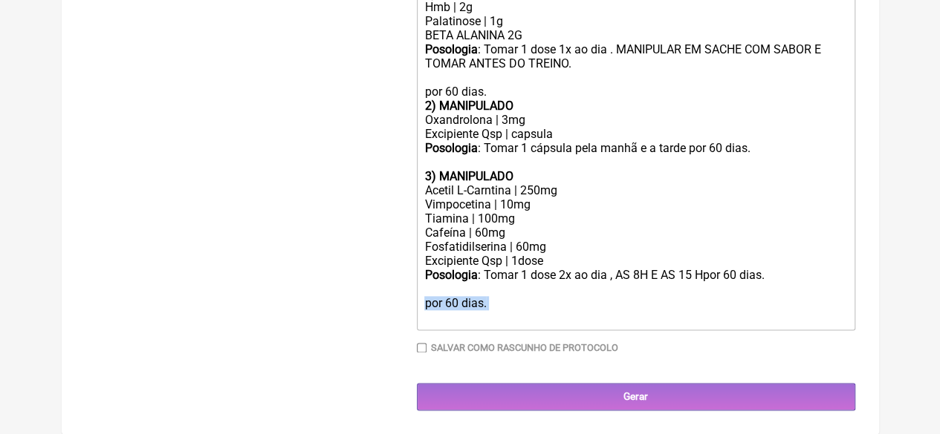
drag, startPoint x: 488, startPoint y: 305, endPoint x: 401, endPoint y: 311, distance: 87.1
drag, startPoint x: 483, startPoint y: 317, endPoint x: 412, endPoint y: 305, distance: 71.6
type trix-editor "<div><strong>1) MANIPULADO</strong></div><div>Hmb | 2g</div><div>Palatinose | 1…"
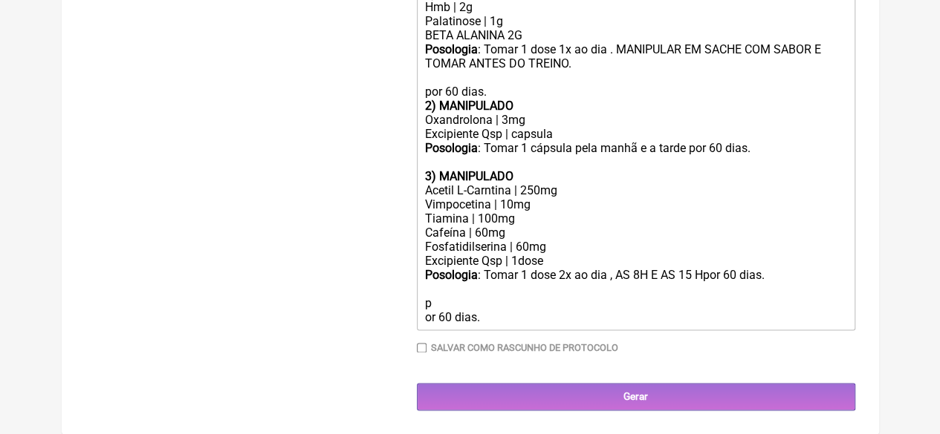
scroll to position [761, 0]
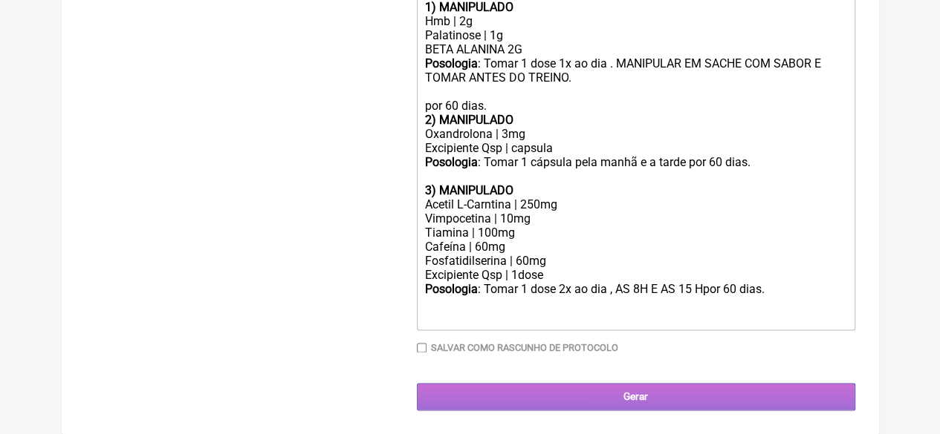
click at [583, 393] on input "Gerar" at bounding box center [636, 396] width 438 height 27
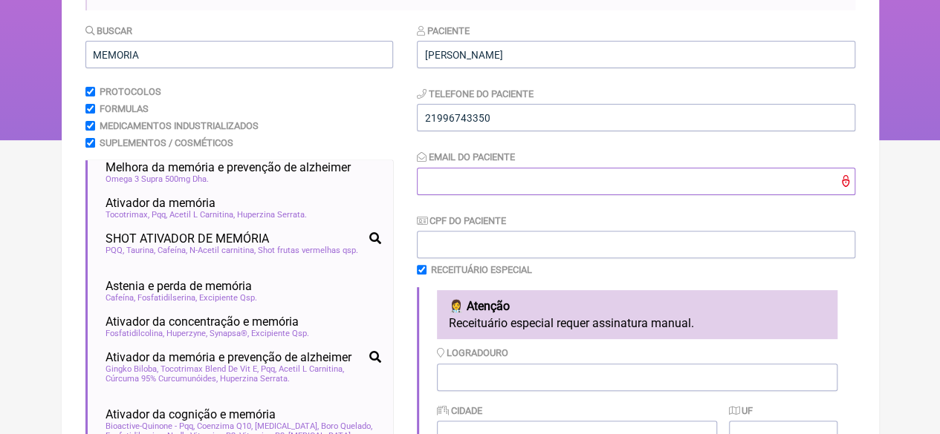
scroll to position [102, 0]
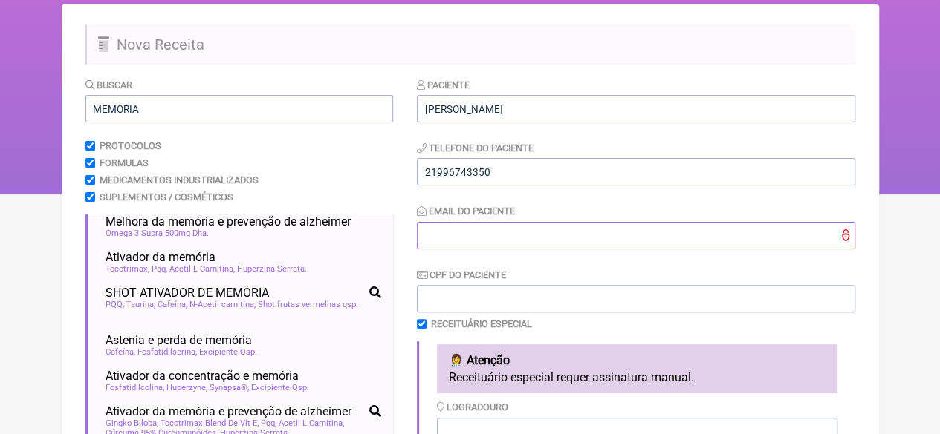
click at [462, 235] on input "Email do Paciente" at bounding box center [636, 235] width 438 height 27
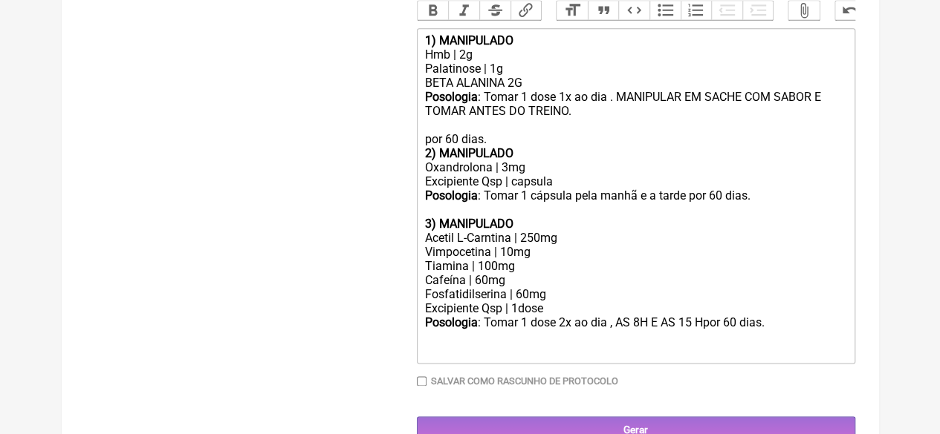
scroll to position [761, 0]
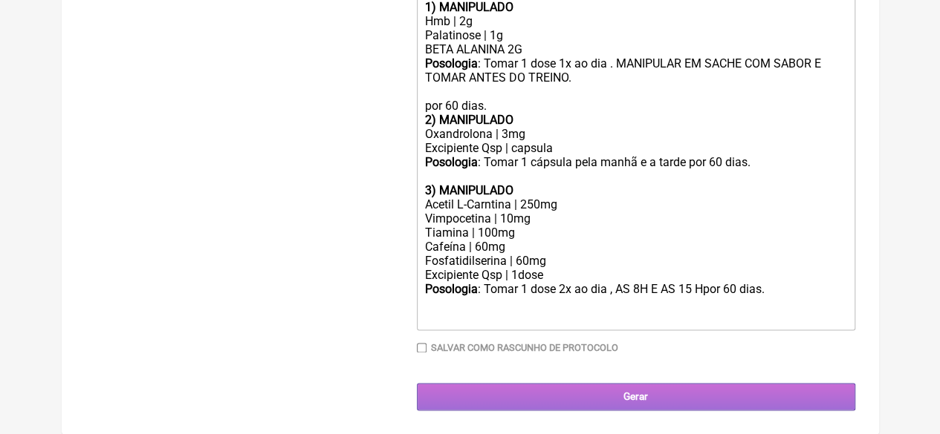
type input "X@X"
click at [611, 402] on input "Gerar" at bounding box center [636, 396] width 438 height 27
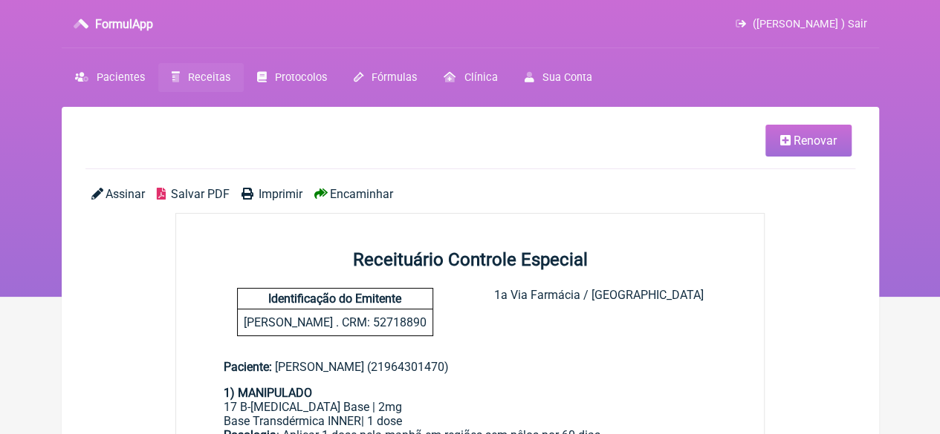
click at [780, 138] on icon at bounding box center [785, 140] width 10 height 12
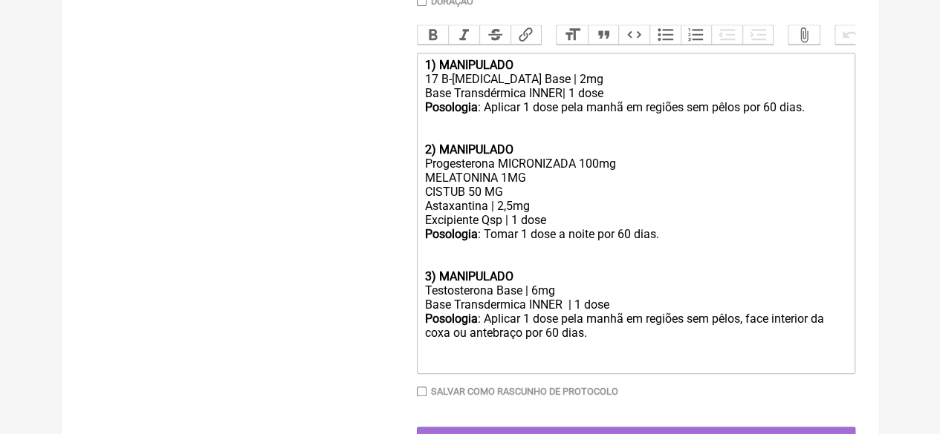
scroll to position [668, 0]
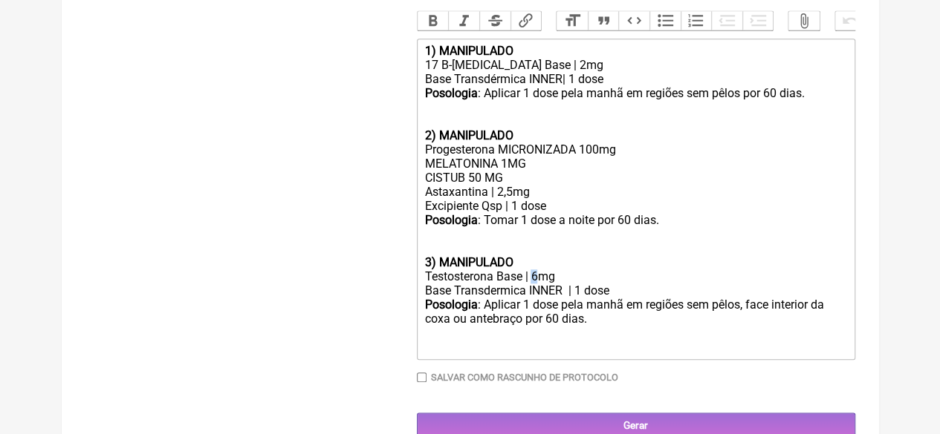
click at [535, 284] on div "Testosterona Base | 6mg" at bounding box center [635, 277] width 422 height 14
type trix-editor "<div><strong>1) MANIPULADO</strong></div><div>17 B-Estradiol Base | 2mg</div><d…"
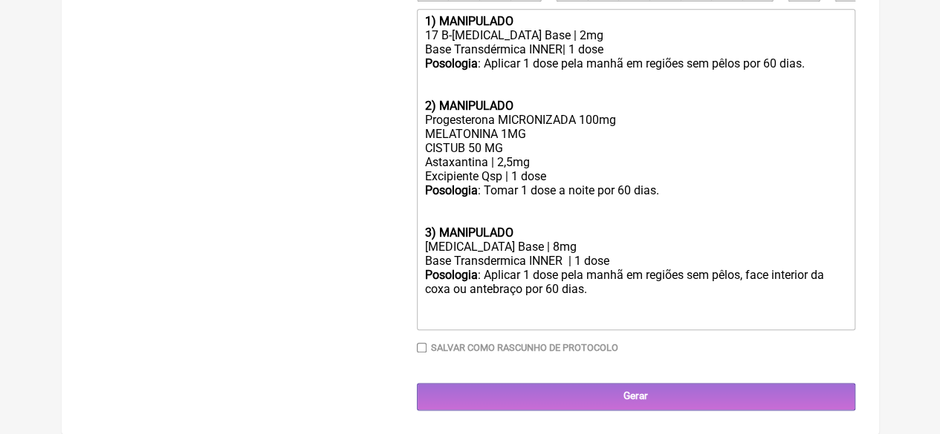
scroll to position [717, 0]
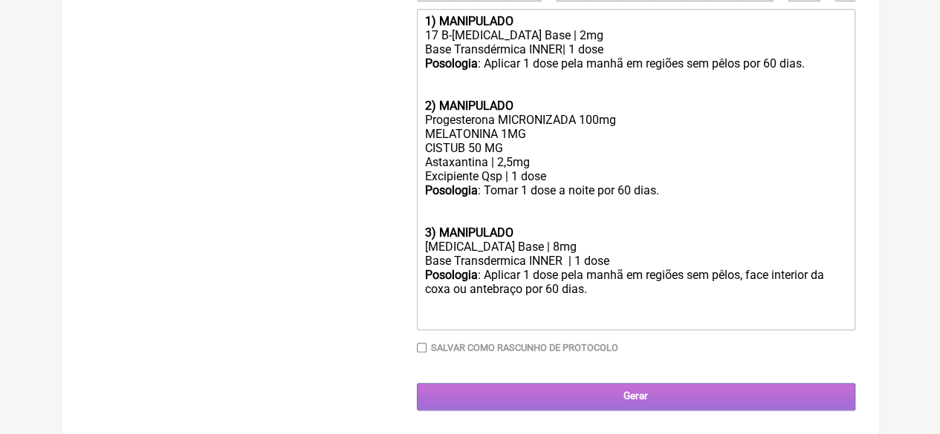
click at [504, 385] on input "Gerar" at bounding box center [636, 396] width 438 height 27
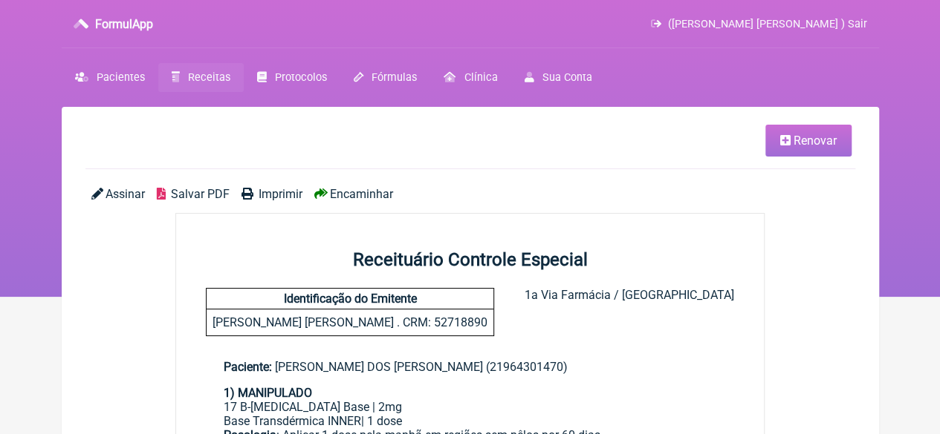
click at [273, 195] on span "Imprimir" at bounding box center [280, 194] width 44 height 14
click at [794, 139] on span "Renovar" at bounding box center [814, 141] width 43 height 14
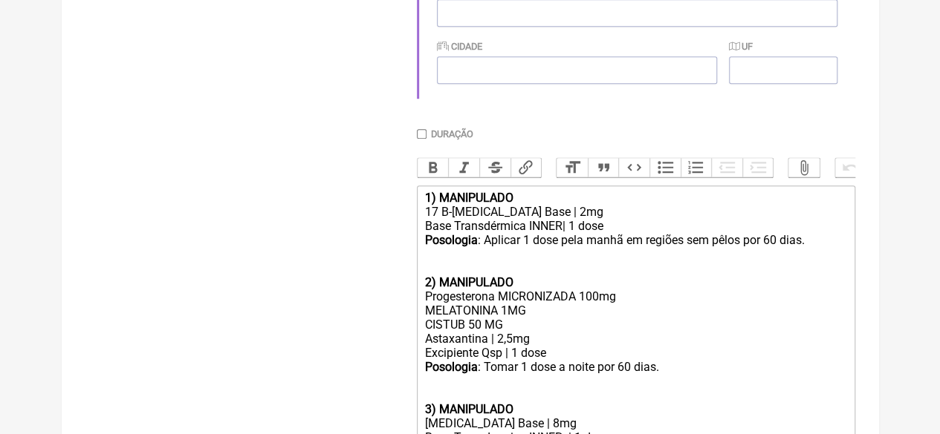
scroll to position [668, 0]
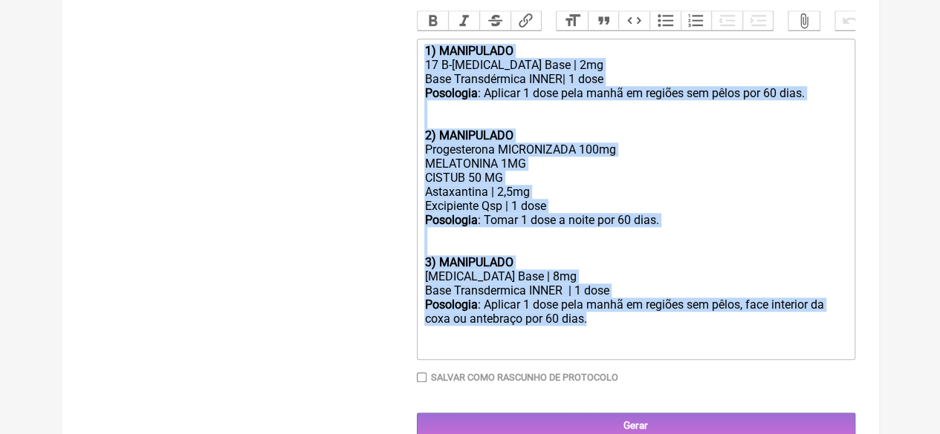
drag, startPoint x: 607, startPoint y: 339, endPoint x: 419, endPoint y: 68, distance: 329.9
click at [419, 68] on trix-editor "1) MANIPULADO 17 B-Estradiol Base | 2mg Base Transdérmica INNER| 1 dose Posolog…" at bounding box center [636, 200] width 438 height 322
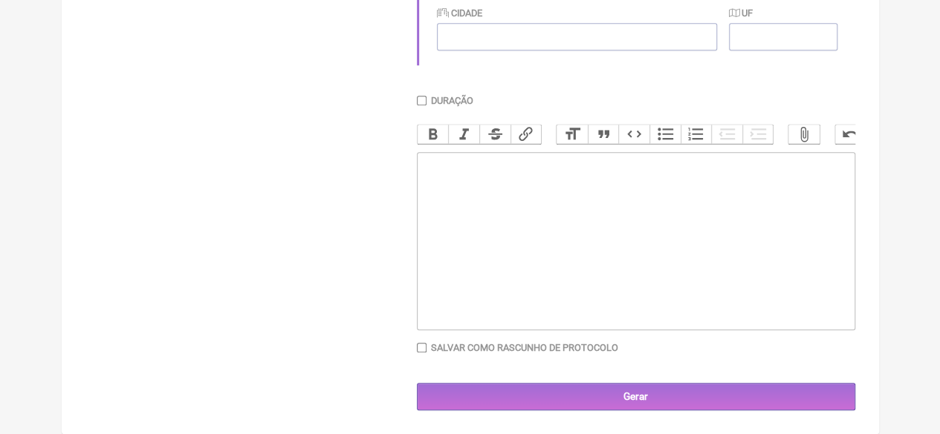
scroll to position [569, 0]
type trix-editor "<div><br><br><br></div>"
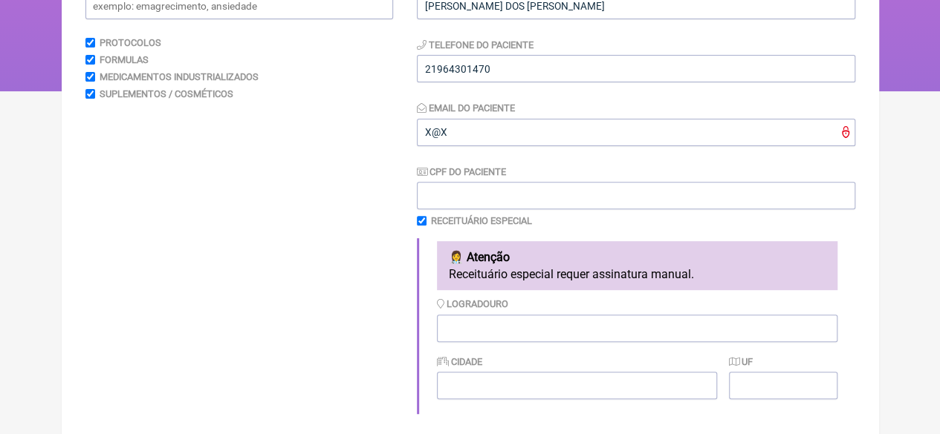
scroll to position [198, 0]
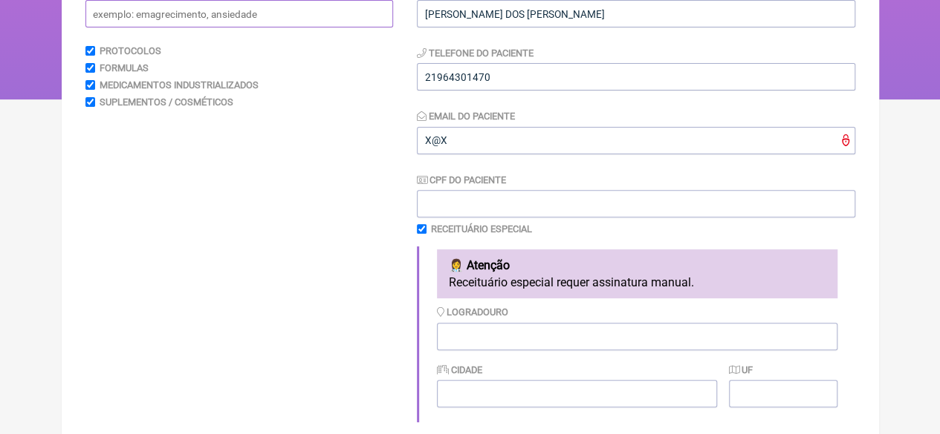
click at [123, 16] on input "text" at bounding box center [238, 13] width 307 height 27
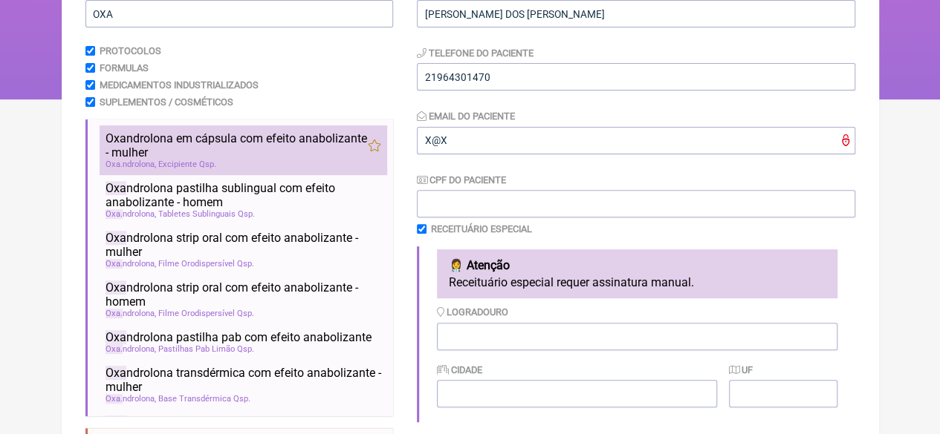
click at [165, 149] on span "Oxa ndrolona em cápsula com efeito anabolizante - mulher" at bounding box center [236, 145] width 262 height 28
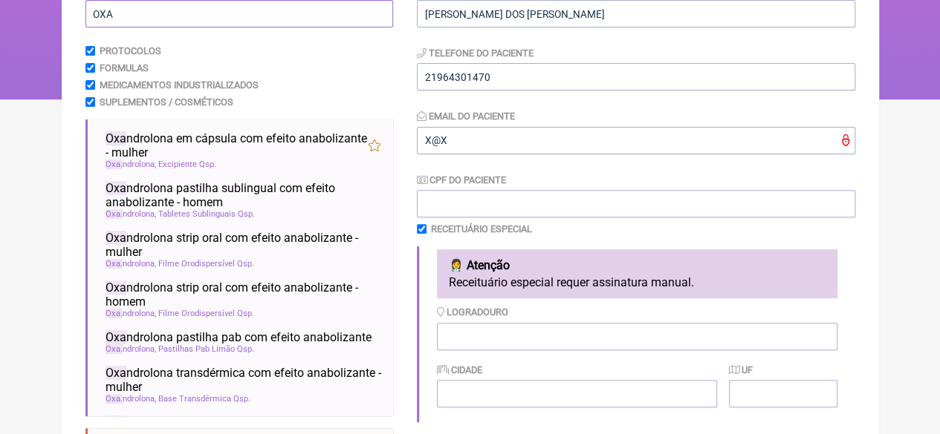
drag, startPoint x: 114, startPoint y: 22, endPoint x: 65, endPoint y: 20, distance: 48.3
click at [65, 20] on main "Nova Receita Buscar OXA Protocolos Formulas Medicamentos Industrializados Suple…" at bounding box center [470, 350] width 817 height 882
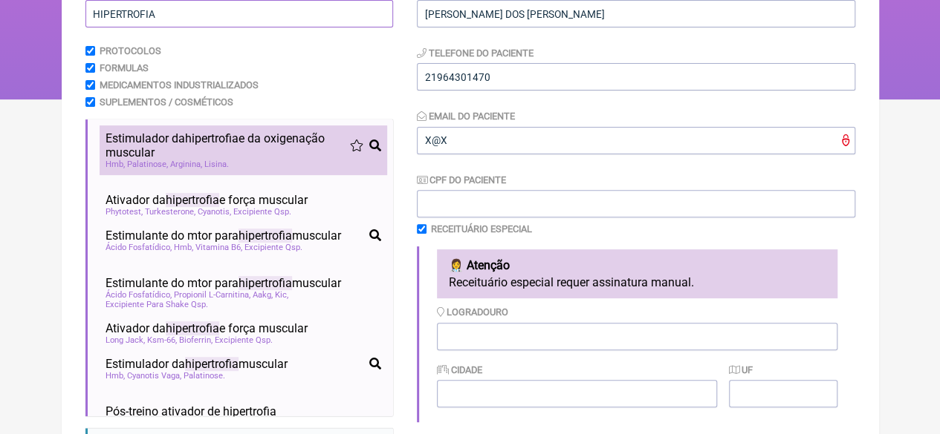
type input "HIPERTROFIA"
click at [170, 146] on span "Estimulador da hipertrofia e da oxigenação muscular" at bounding box center [227, 145] width 244 height 28
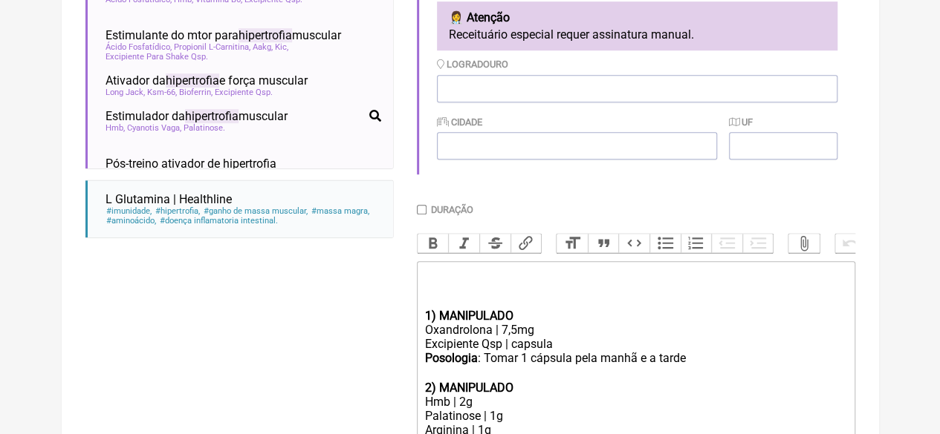
scroll to position [619, 0]
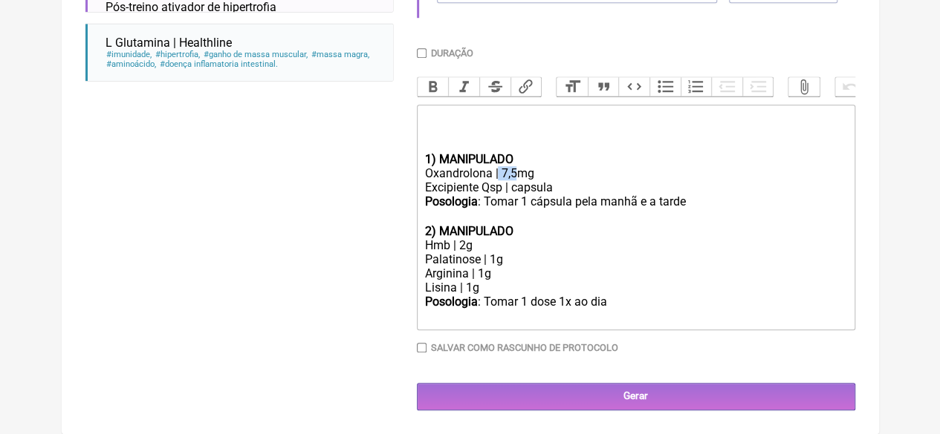
drag, startPoint x: 515, startPoint y: 166, endPoint x: 496, endPoint y: 169, distance: 19.5
click at [496, 169] on div "Oxandrolona | 7,5mg" at bounding box center [635, 173] width 422 height 14
drag, startPoint x: 487, startPoint y: 291, endPoint x: 417, endPoint y: 272, distance: 72.4
click at [417, 272] on trix-editor "1) MANIPULADO Oxandrolona |3mg Excipiente Qsp | capsula Posologia : Tomar 1 cáp…" at bounding box center [636, 218] width 438 height 226
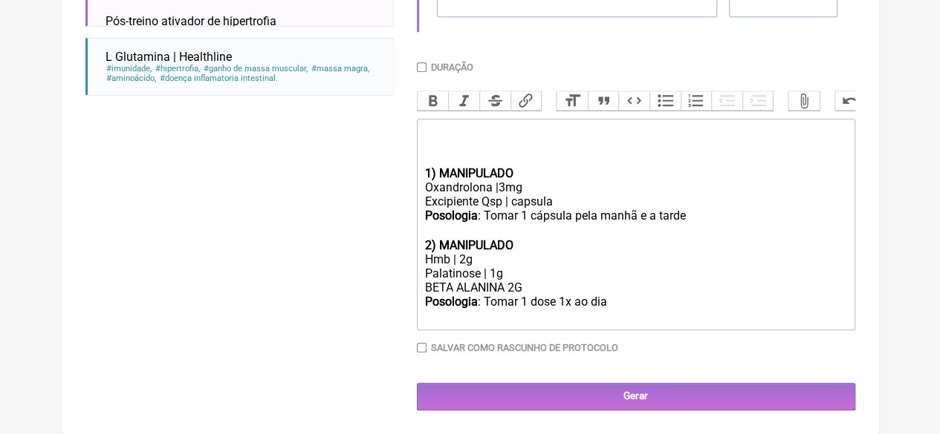
click at [607, 305] on div "Posologia : Tomar 1 dose 1x ao dia ㅤ" at bounding box center [635, 310] width 422 height 30
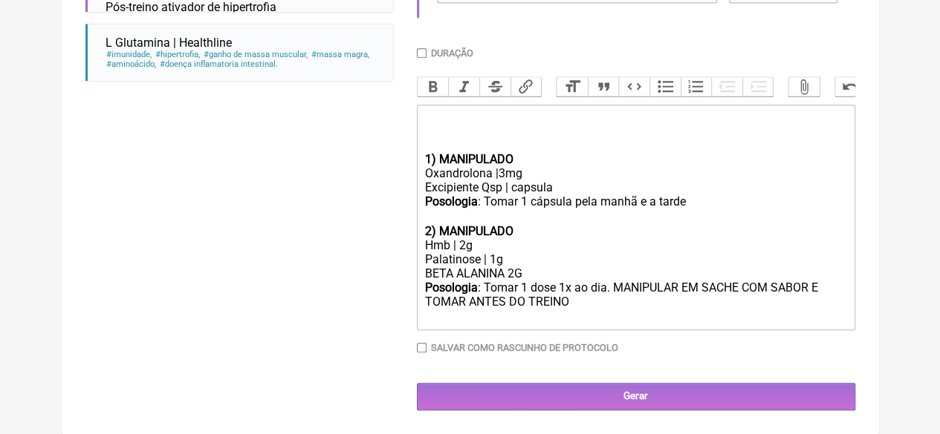
type trix-editor "<div><br><br><br></div><div><strong>1) MANIPULADO</strong></div><div>Oxandrolon…"
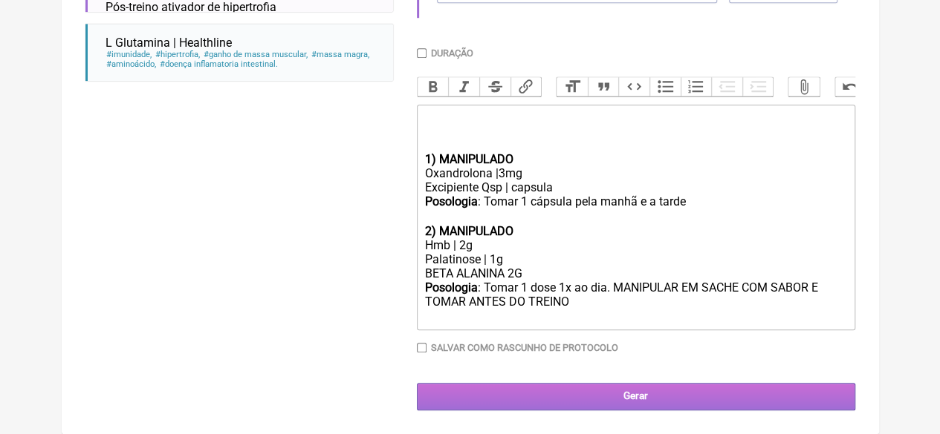
click at [633, 388] on input "Gerar" at bounding box center [636, 396] width 438 height 27
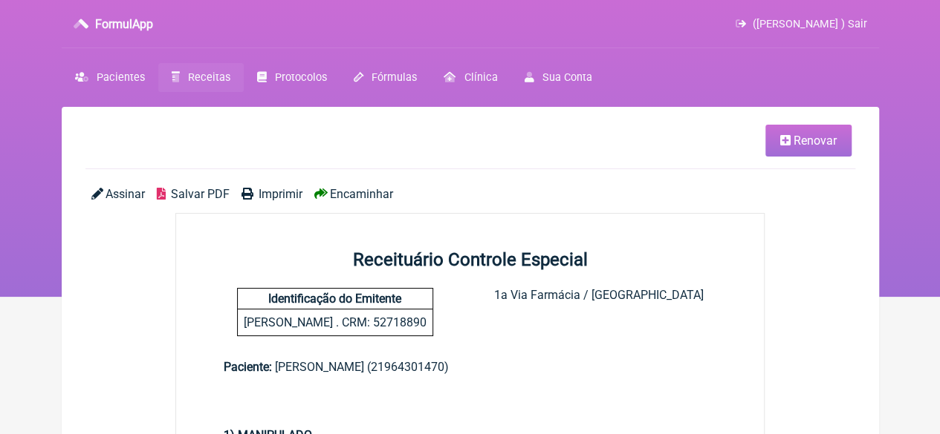
click at [253, 196] on link "Imprimir" at bounding box center [271, 194] width 61 height 14
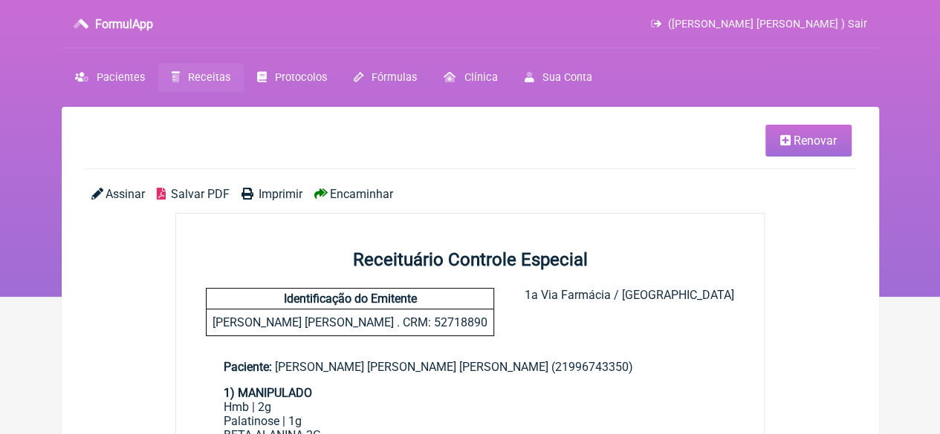
click at [275, 193] on span "Imprimir" at bounding box center [280, 194] width 44 height 14
click at [195, 77] on span "Receitas" at bounding box center [209, 77] width 42 height 13
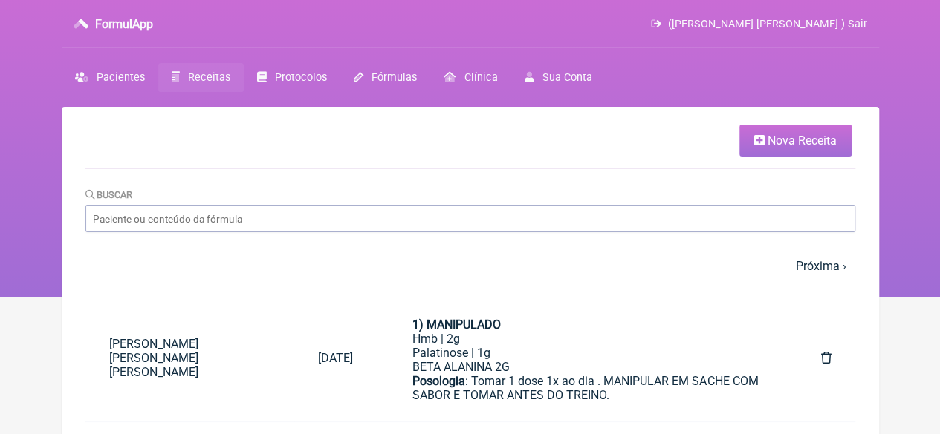
drag, startPoint x: 755, startPoint y: 140, endPoint x: 744, endPoint y: 144, distance: 11.3
click at [756, 138] on icon at bounding box center [759, 140] width 10 height 12
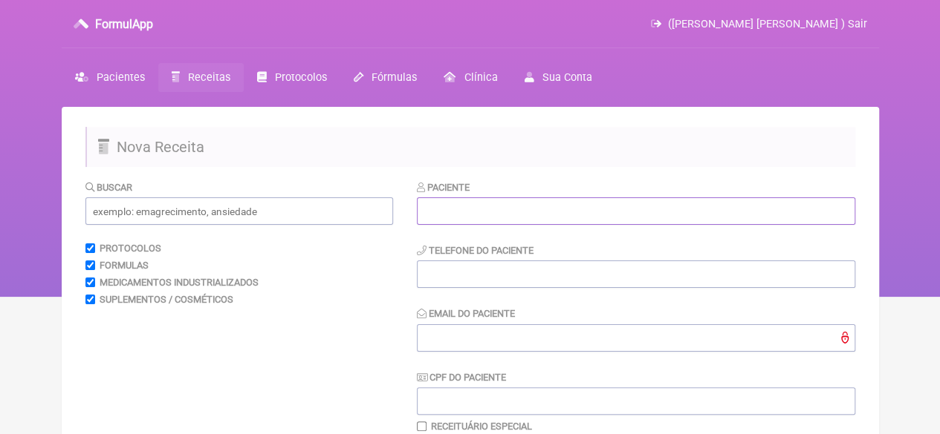
click at [465, 212] on input "text" at bounding box center [636, 211] width 438 height 27
click at [472, 207] on input "text" at bounding box center [636, 211] width 438 height 27
paste input "[PERSON_NAME] [PERSON_NAME]"
type input "[PERSON_NAME] [PERSON_NAME]"
click at [300, 217] on input "text" at bounding box center [238, 211] width 307 height 27
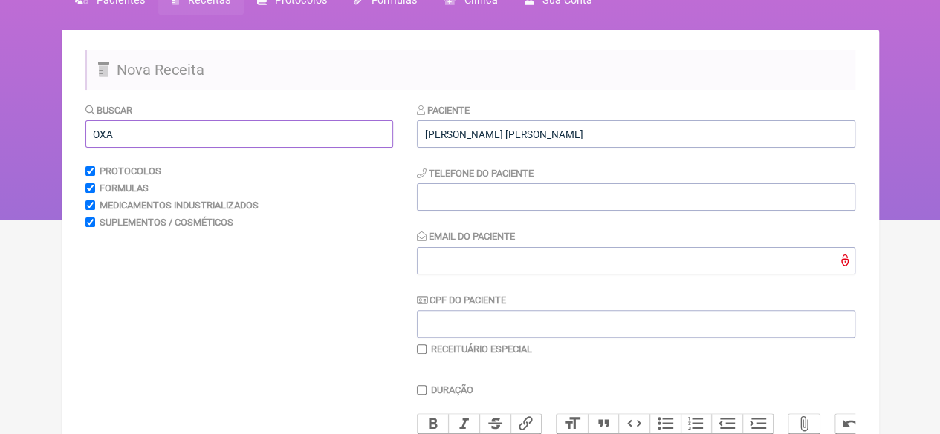
scroll to position [74, 0]
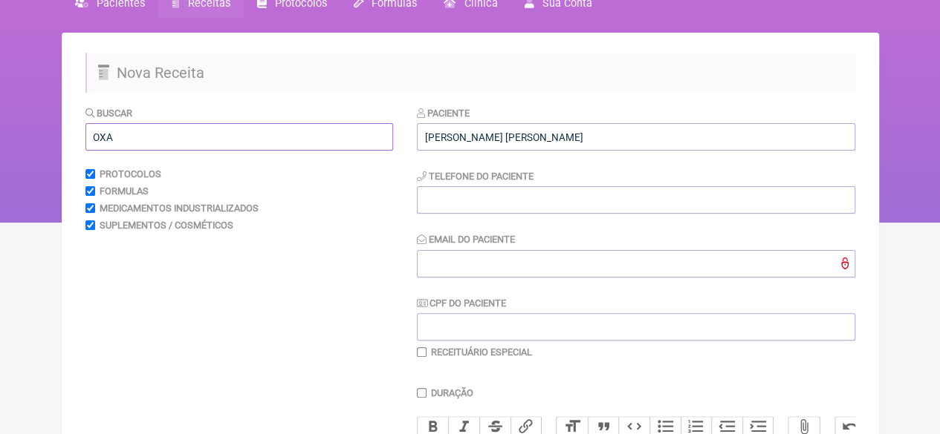
type input "OXA"
click at [481, 270] on input "Email do Paciente" at bounding box center [636, 263] width 438 height 27
type input "X@X"
click at [465, 203] on input "tel" at bounding box center [636, 199] width 438 height 27
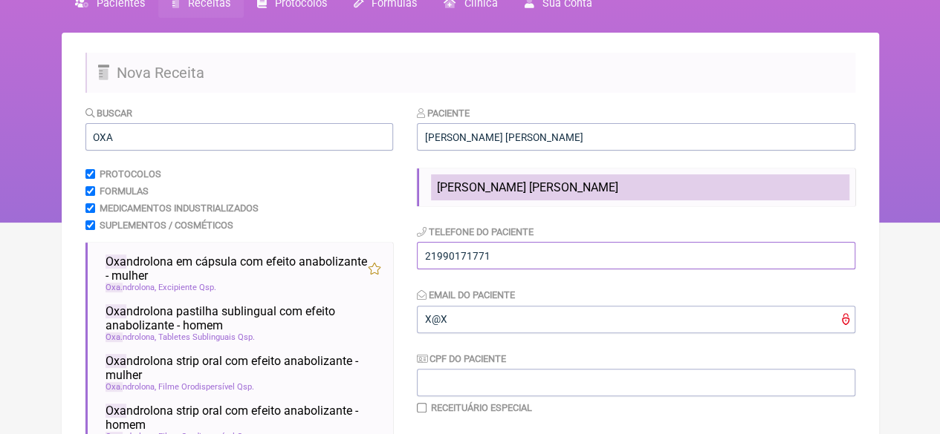
type input "21990171771"
click at [469, 189] on span "[PERSON_NAME] [PERSON_NAME]" at bounding box center [527, 187] width 181 height 14
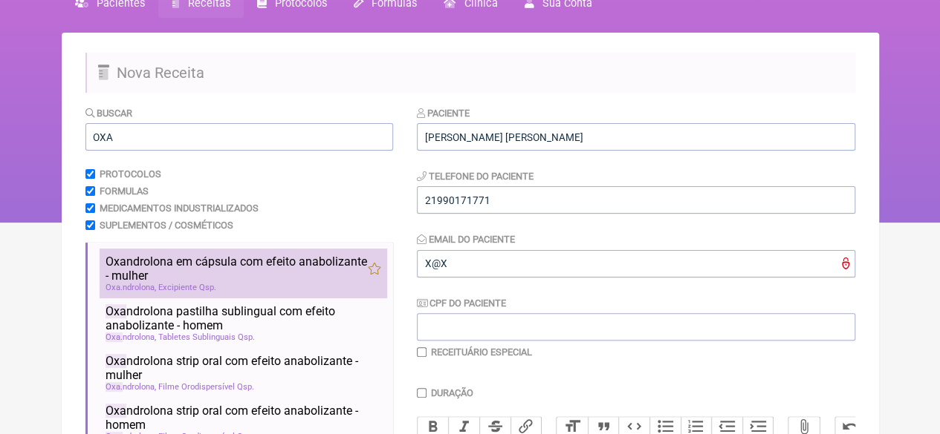
click at [184, 261] on span "Oxa ndrolona em cápsula com efeito anabolizante - mulher" at bounding box center [236, 269] width 262 height 28
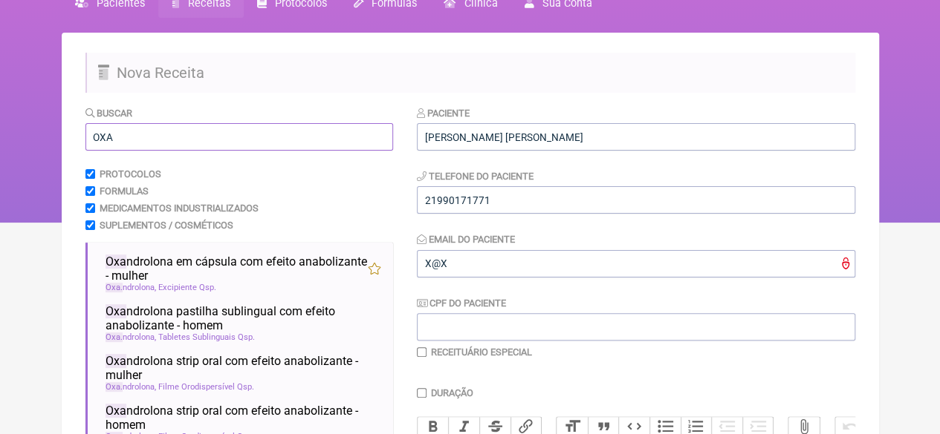
drag, startPoint x: 116, startPoint y: 142, endPoint x: 38, endPoint y: 144, distance: 78.0
click at [39, 140] on div "FormulApp (Flavio Caldas Caetano ) Sair Pacientes Receitas Protocolos Fórmulas …" at bounding box center [470, 74] width 940 height 297
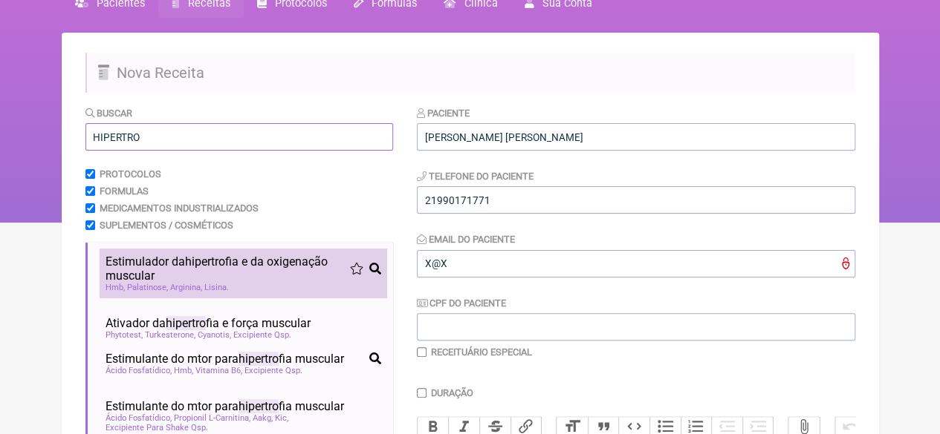
type input "HIPERTRO"
click at [129, 267] on span "Estimulador da hipertro fia e da oxigenação muscular" at bounding box center [227, 269] width 244 height 28
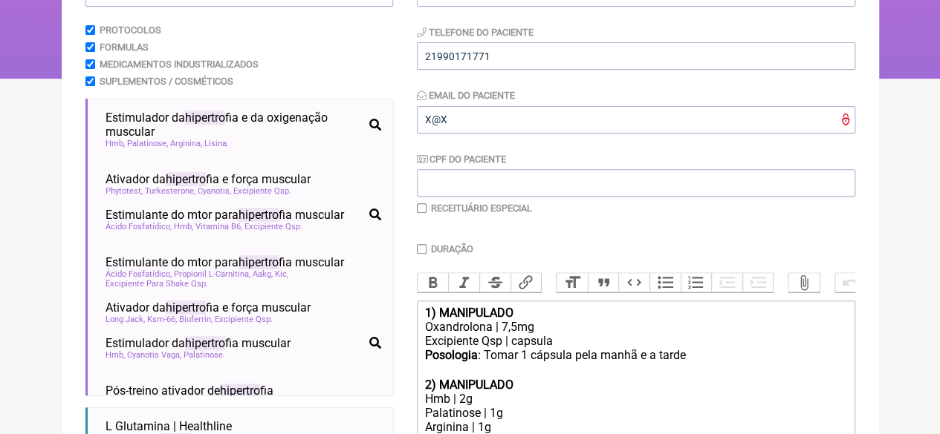
scroll to position [387, 0]
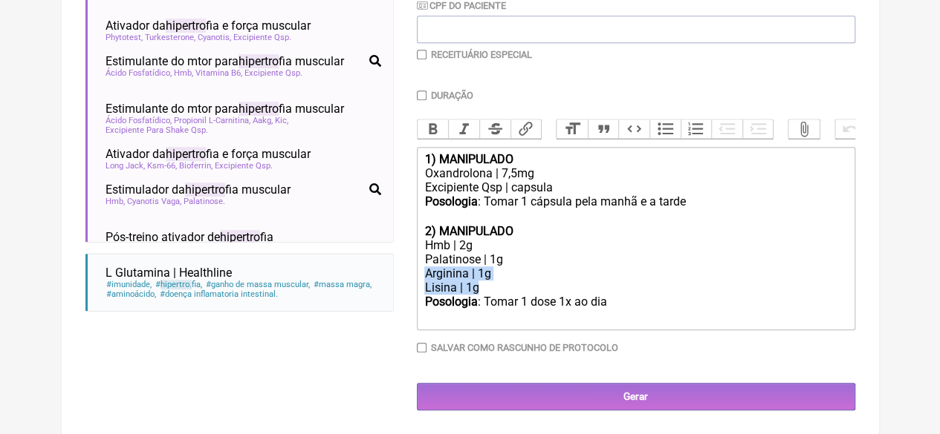
drag, startPoint x: 496, startPoint y: 291, endPoint x: 423, endPoint y: 272, distance: 76.0
click at [423, 276] on trix-editor "1) MANIPULADO Oxandrolona | 7,5mg Excipiente Qsp | capsula Posologia : Tomar 1 …" at bounding box center [636, 238] width 438 height 183
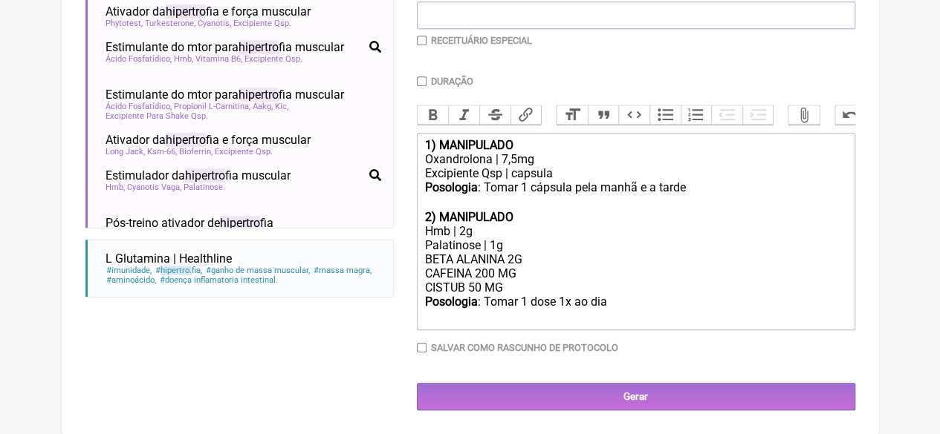
drag, startPoint x: 606, startPoint y: 316, endPoint x: 638, endPoint y: 322, distance: 32.4
click at [607, 316] on div "Posologia : Tomar 1 dose 1x ao dia ㅤ" at bounding box center [635, 310] width 422 height 30
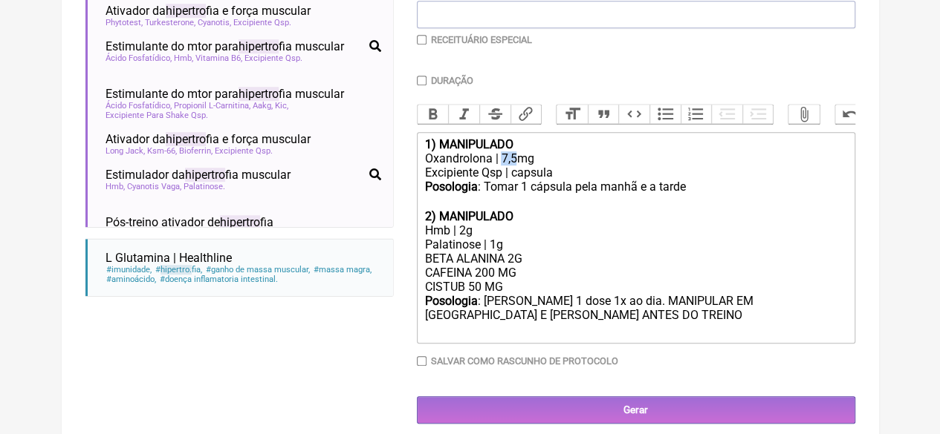
drag, startPoint x: 514, startPoint y: 170, endPoint x: 499, endPoint y: 172, distance: 15.0
click at [499, 166] on div "Oxandrolona | 7,5mg" at bounding box center [635, 159] width 422 height 14
type trix-editor "<div><strong>1) MANIPULADO</strong></div><div>Oxandrolona | 3mg</div><div>Excip…"
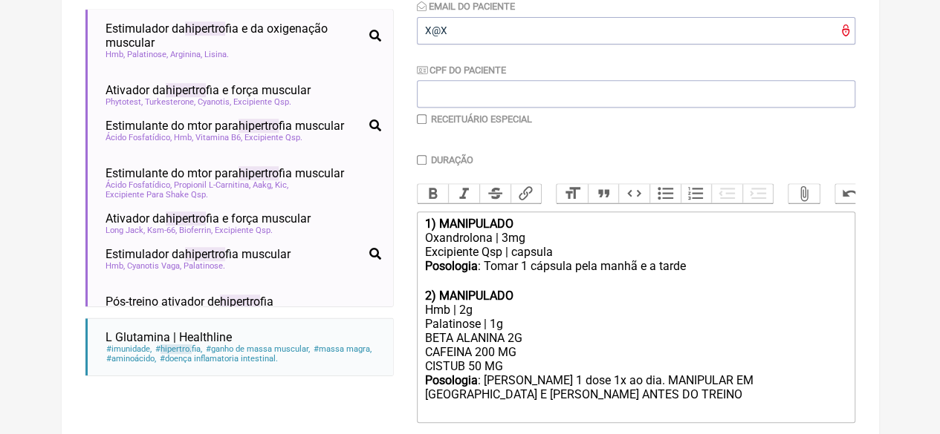
scroll to position [164, 0]
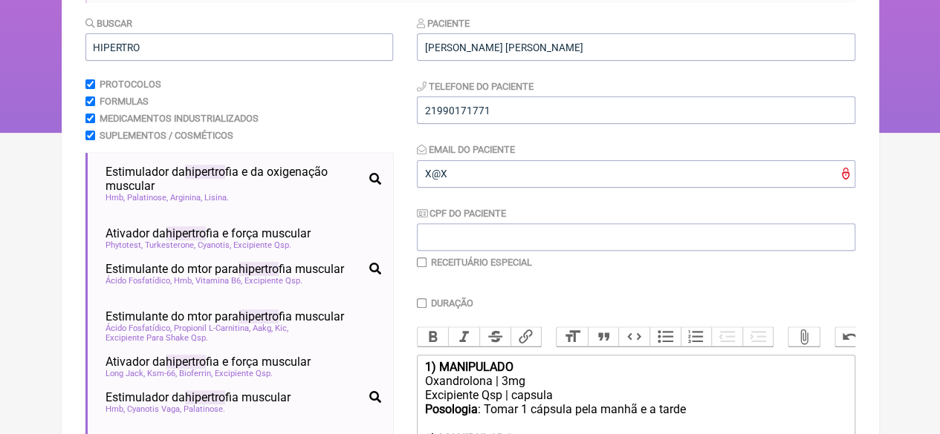
click at [424, 261] on input "checkbox" at bounding box center [422, 263] width 10 height 10
checkbox input "true"
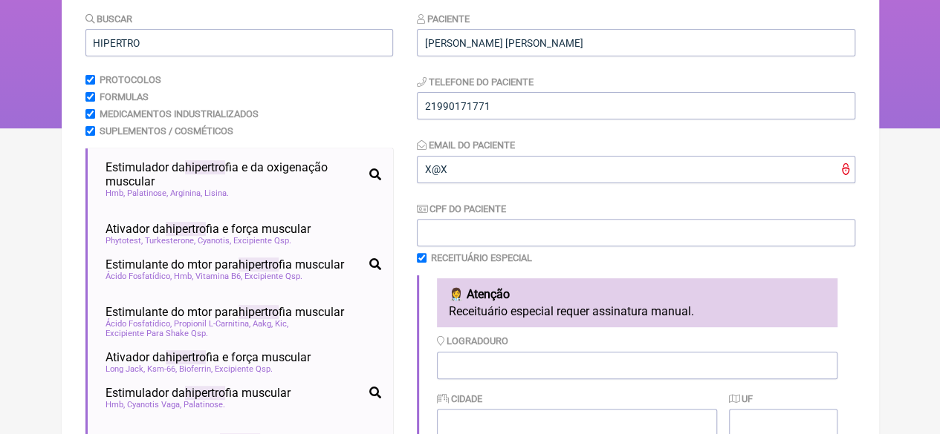
scroll to position [461, 0]
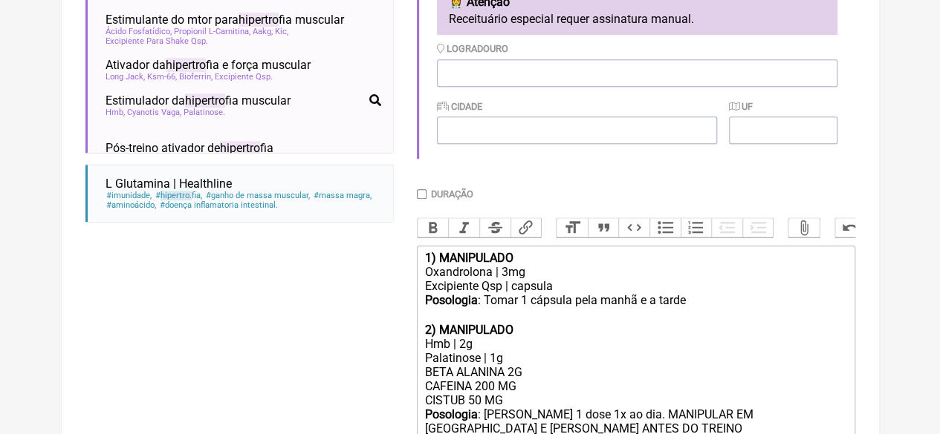
click at [425, 198] on input "Duração" at bounding box center [422, 194] width 10 height 10
checkbox input "true"
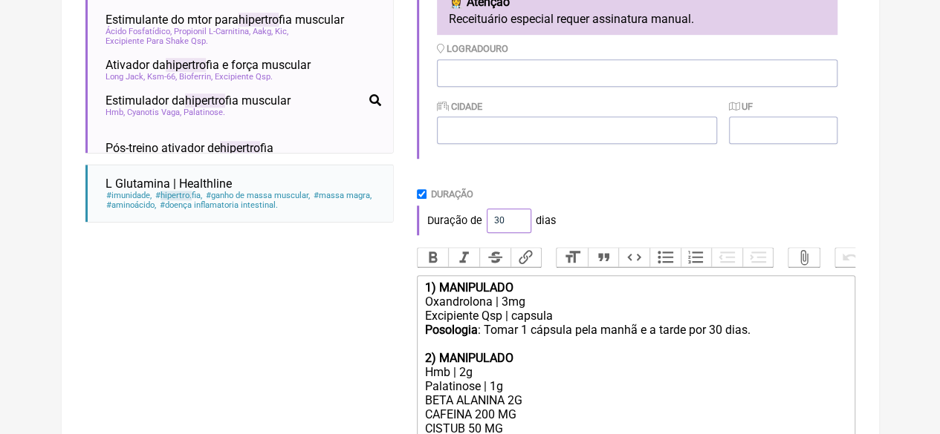
drag, startPoint x: 502, startPoint y: 222, endPoint x: 483, endPoint y: 224, distance: 19.4
click at [483, 224] on div "Duração de 30 dias" at bounding box center [636, 221] width 438 height 30
type input "60"
click at [643, 204] on div "Duração Duração de 60 dias" at bounding box center [636, 212] width 438 height 47
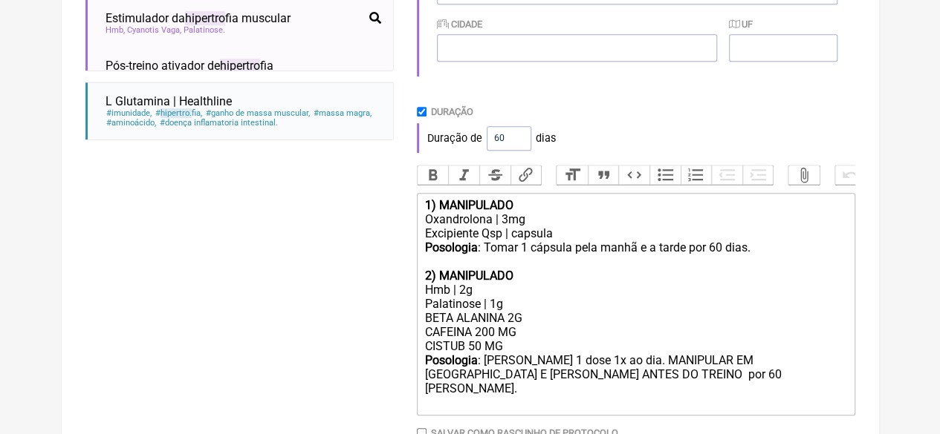
scroll to position [632, 0]
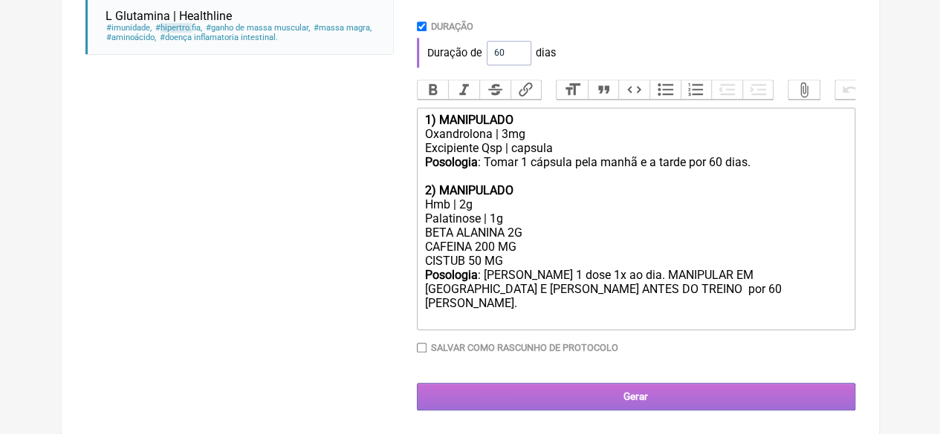
click at [612, 388] on input "Gerar" at bounding box center [636, 396] width 438 height 27
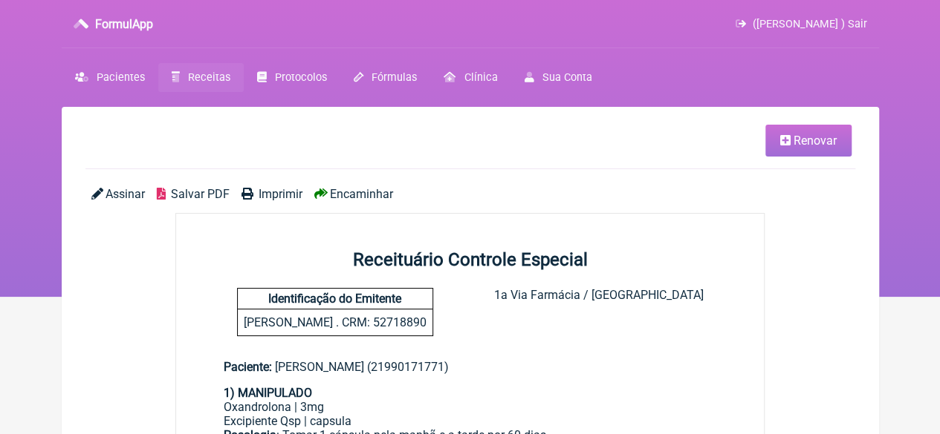
click at [270, 192] on span "Imprimir" at bounding box center [280, 194] width 44 height 14
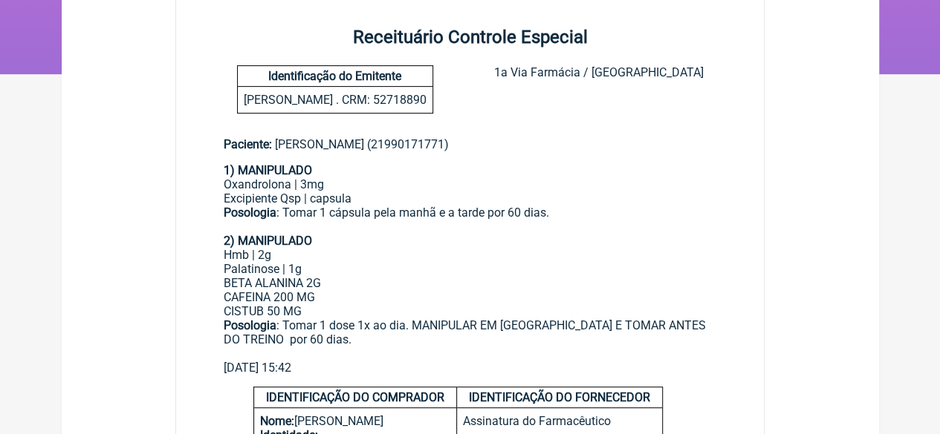
scroll to position [223, 0]
